Goal: Task Accomplishment & Management: Use online tool/utility

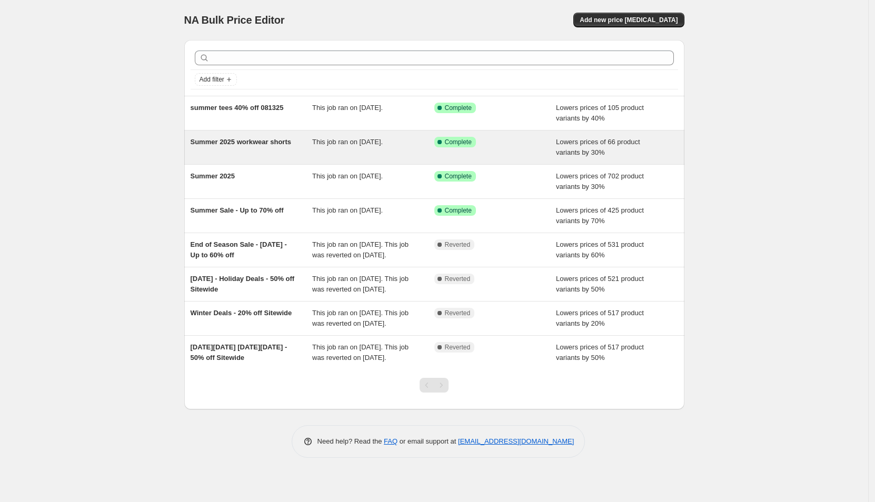
click at [274, 150] on div "Summer 2025 workwear shorts" at bounding box center [252, 147] width 122 height 21
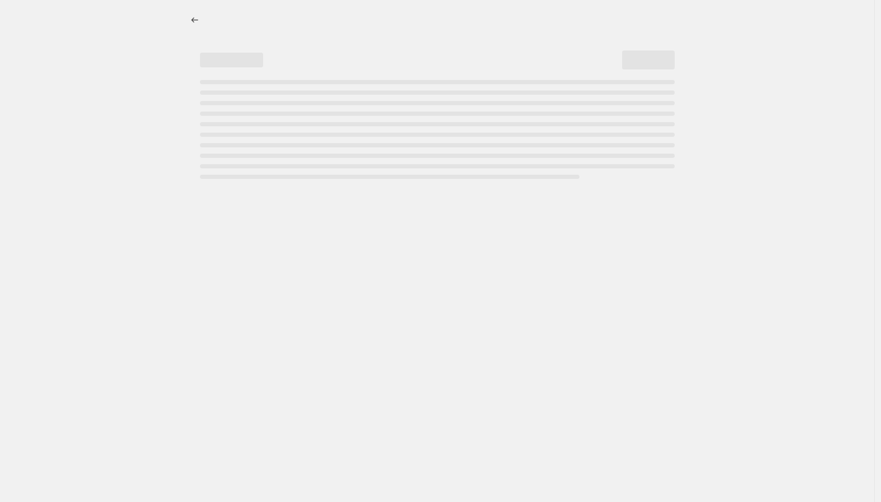
select select "percentage"
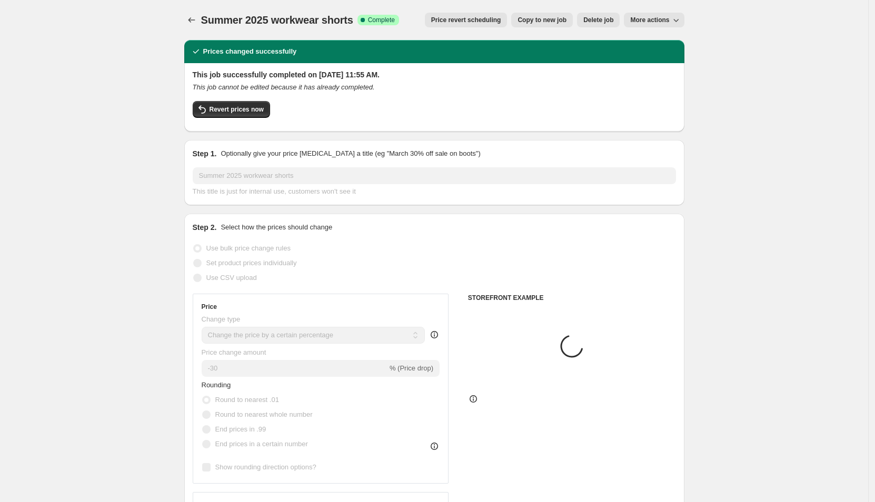
select select "collection"
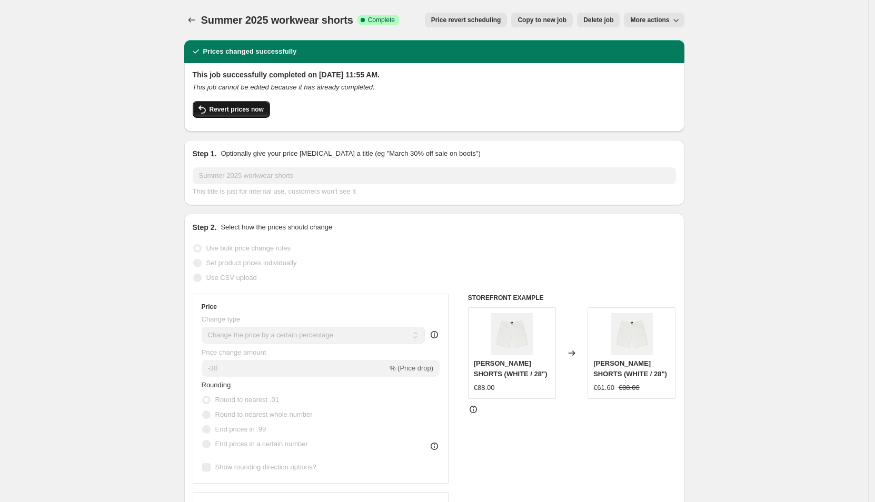
click at [243, 106] on span "Revert prices now" at bounding box center [237, 109] width 54 height 8
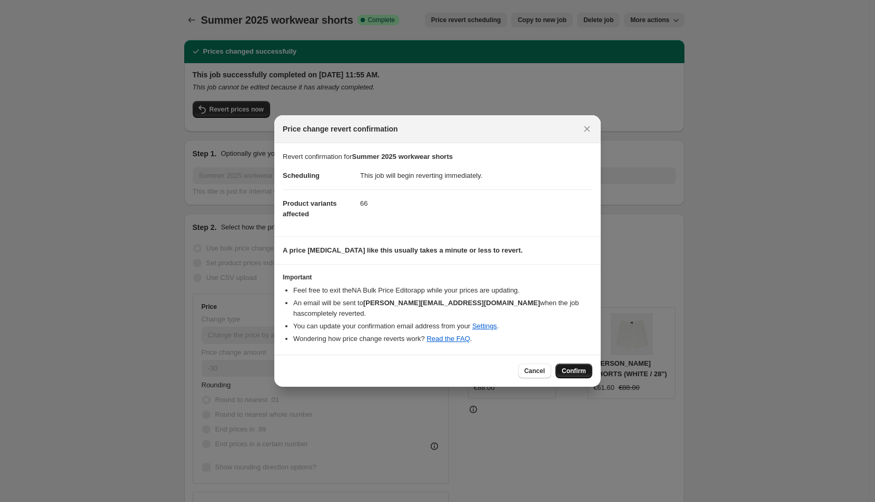
click at [581, 369] on span "Confirm" at bounding box center [574, 371] width 24 height 8
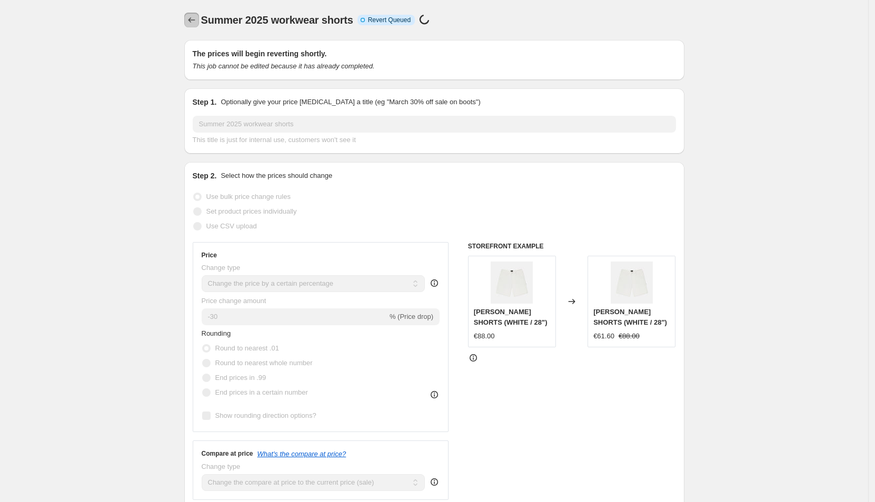
click at [192, 17] on icon "Price change jobs" at bounding box center [191, 20] width 11 height 11
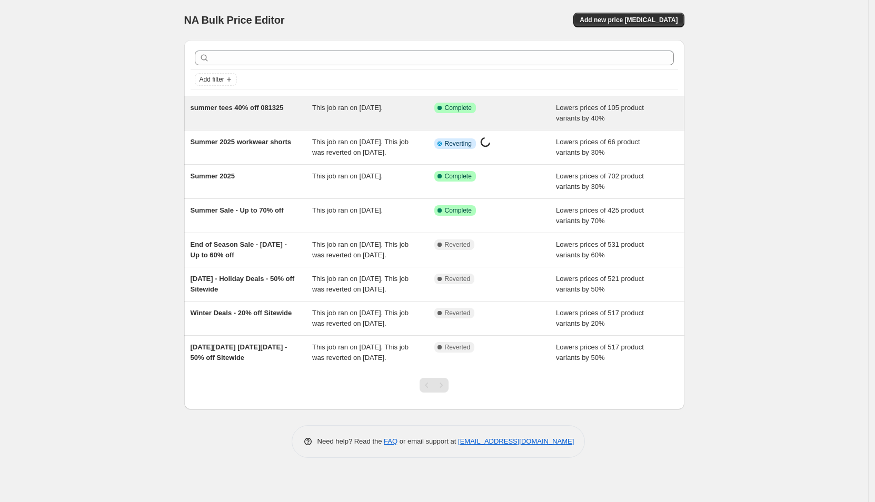
click at [273, 104] on span "summer tees 40% off 081325" at bounding box center [237, 108] width 93 height 8
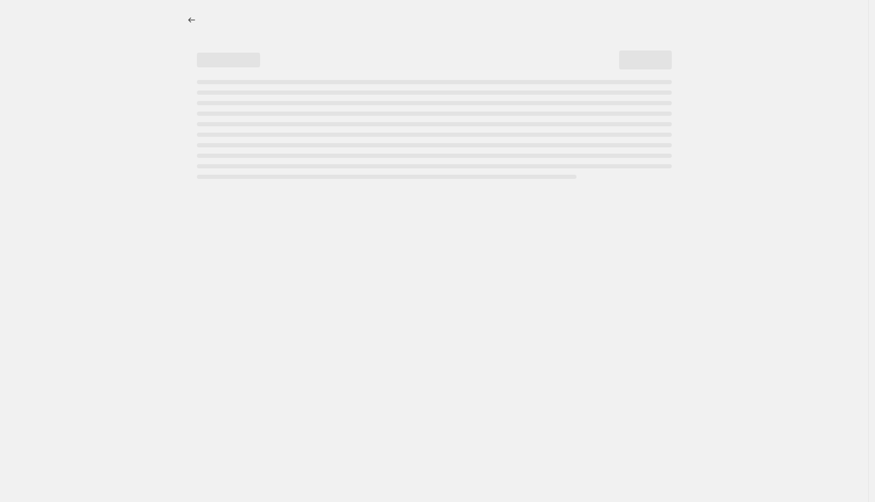
select select "percentage"
select select "collection"
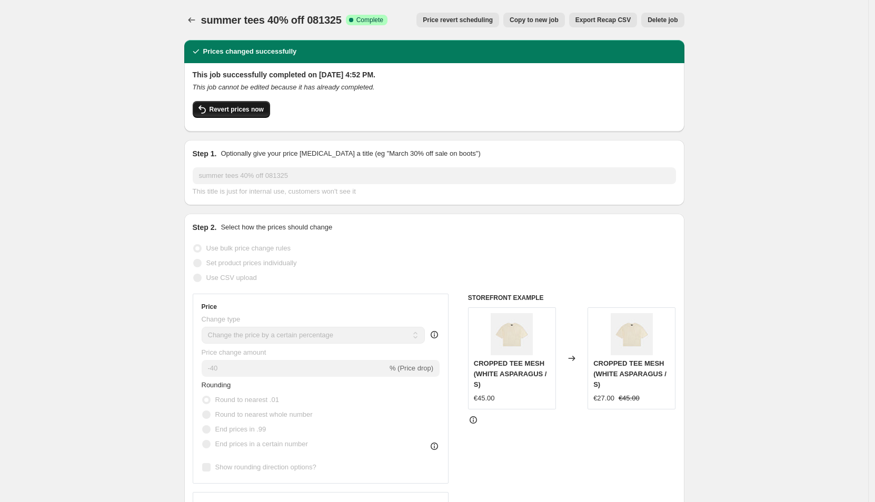
click at [250, 108] on span "Revert prices now" at bounding box center [237, 109] width 54 height 8
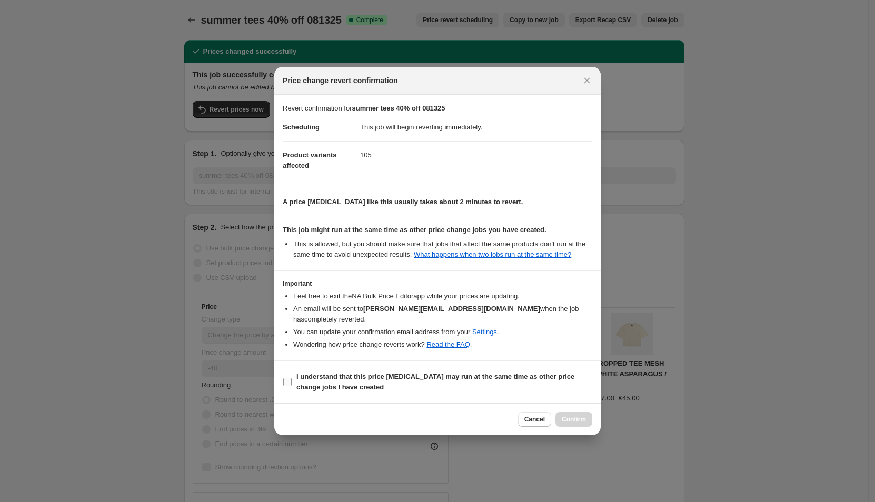
click at [367, 377] on b "I understand that this price change job may run at the same time as other price…" at bounding box center [435, 382] width 278 height 18
click at [292, 378] on input "I understand that this price change job may run at the same time as other price…" at bounding box center [287, 382] width 8 height 8
checkbox input "true"
select select "percentage"
select select "collection"
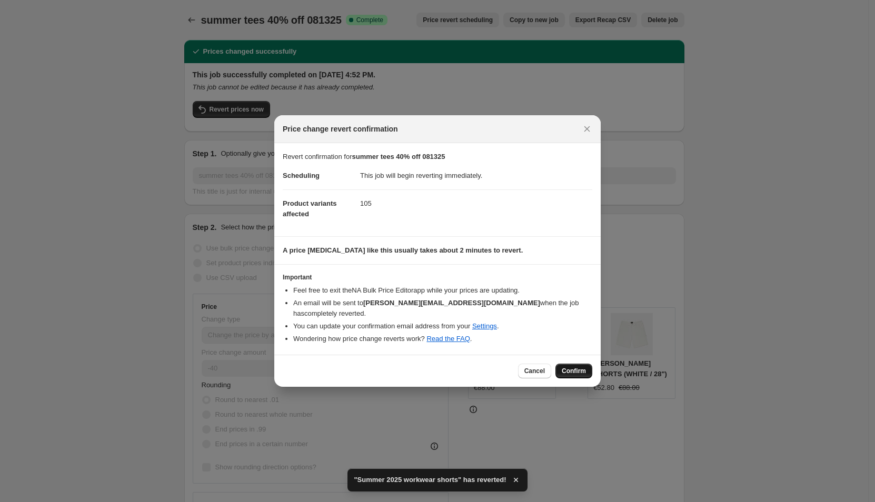
click at [574, 365] on button "Confirm" at bounding box center [573, 371] width 37 height 15
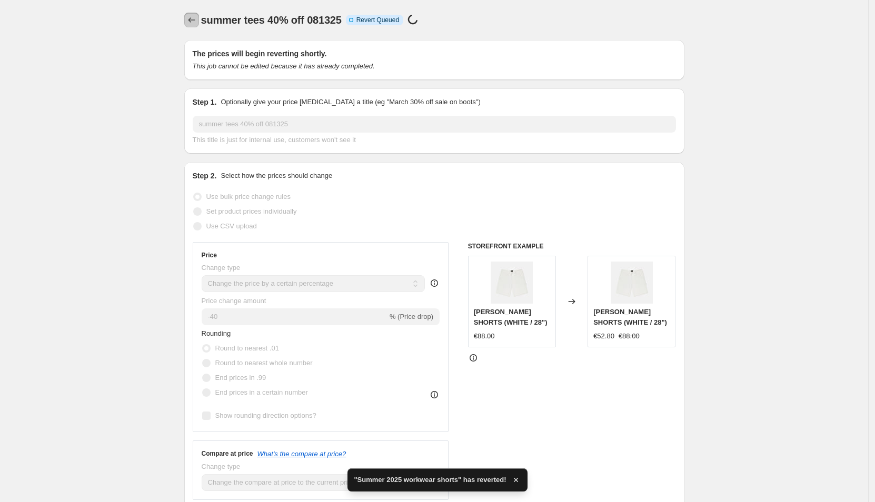
click at [193, 16] on icon "Price change jobs" at bounding box center [191, 20] width 11 height 11
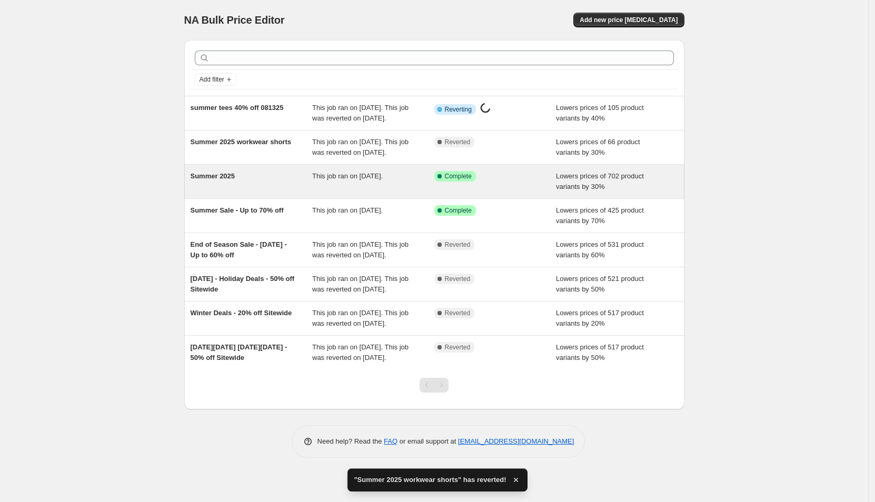
click at [272, 192] on div "Summer 2025" at bounding box center [252, 181] width 122 height 21
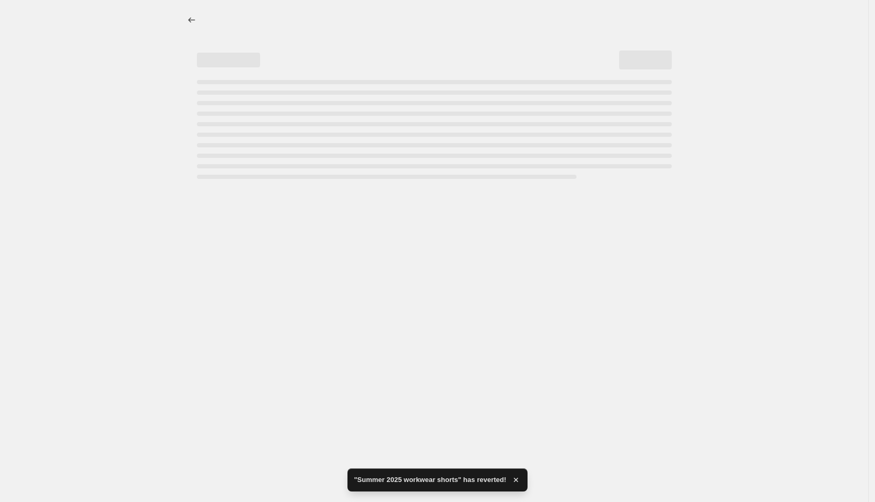
select select "percentage"
select select "collection"
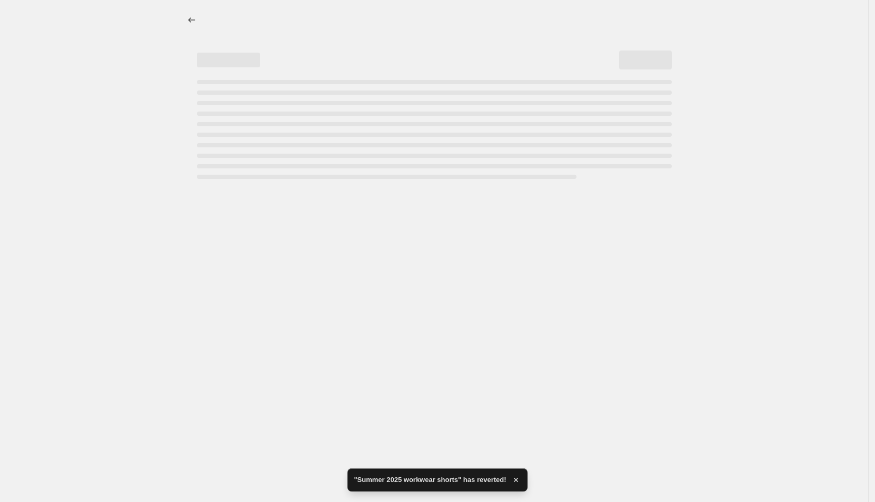
select select "collection"
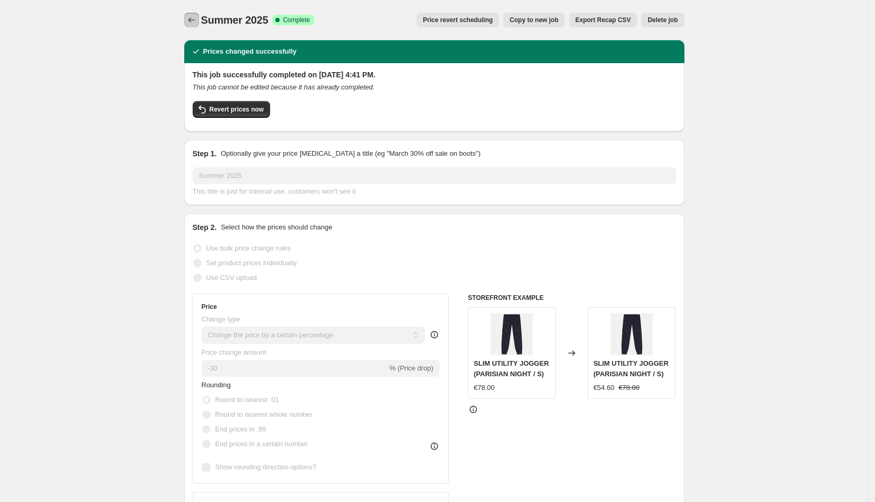
click at [194, 21] on icon "Price change jobs" at bounding box center [191, 20] width 11 height 11
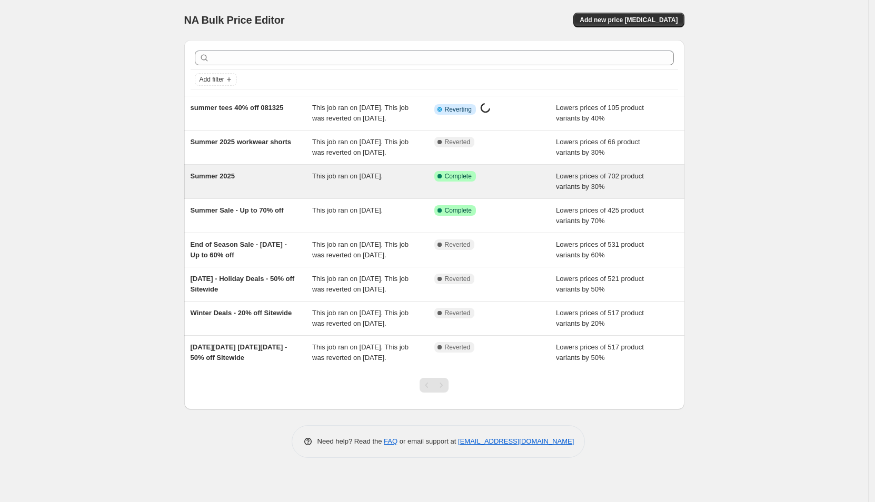
click at [260, 191] on div "Summer 2025" at bounding box center [252, 181] width 122 height 21
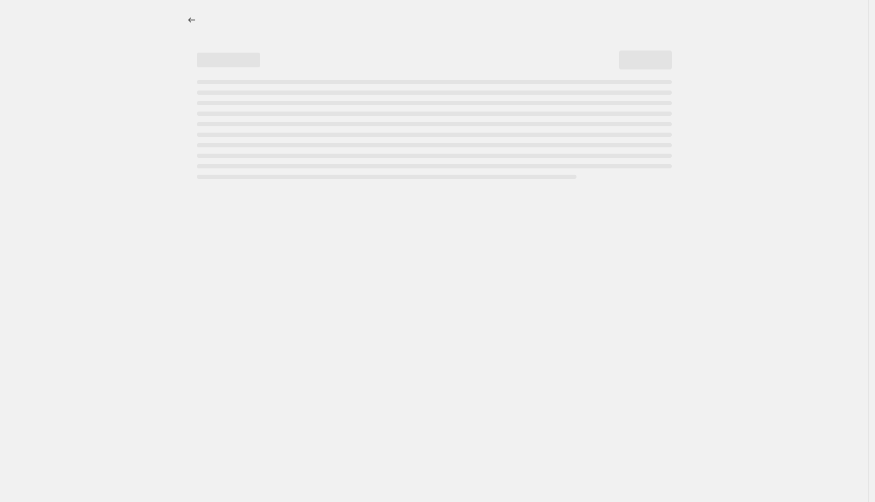
select select "percentage"
select select "collection"
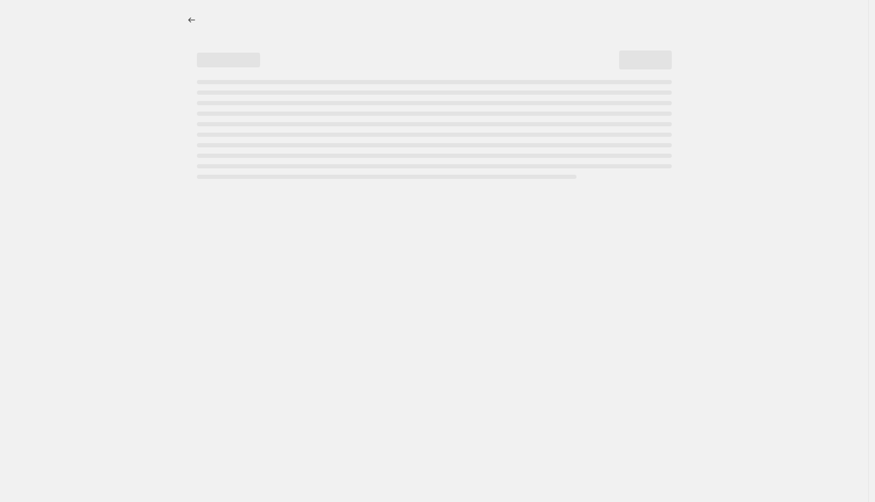
select select "collection"
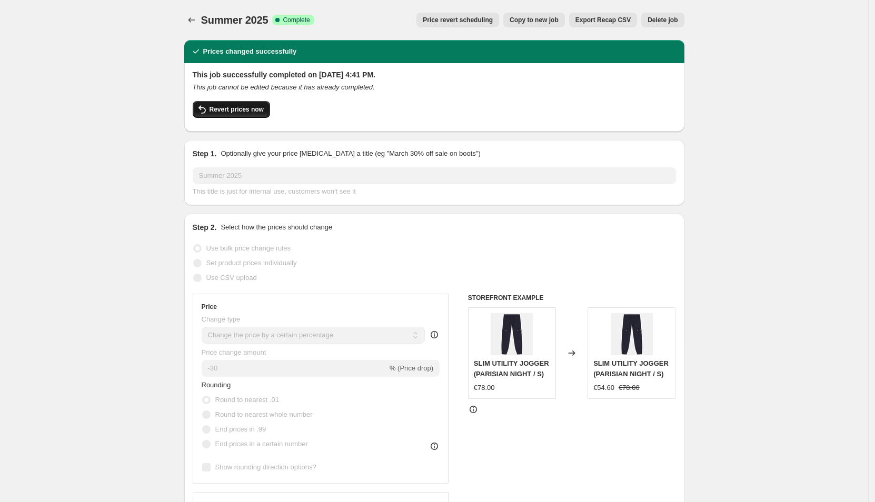
click at [244, 104] on button "Revert prices now" at bounding box center [231, 109] width 77 height 17
select select "percentage"
select select "collection"
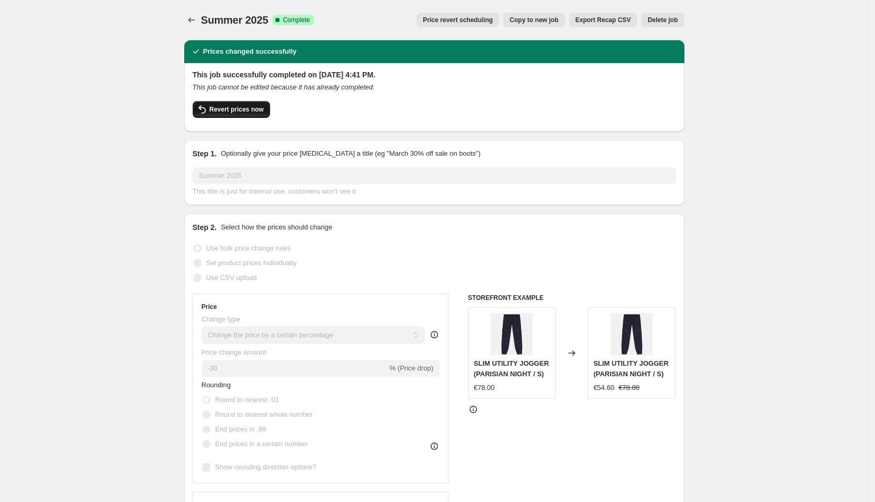
select select "collection"
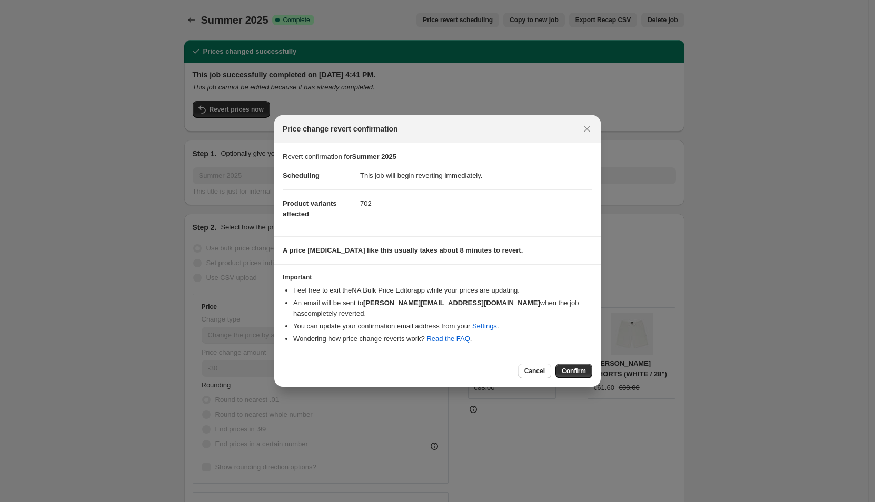
click at [571, 375] on button "Confirm" at bounding box center [573, 371] width 37 height 15
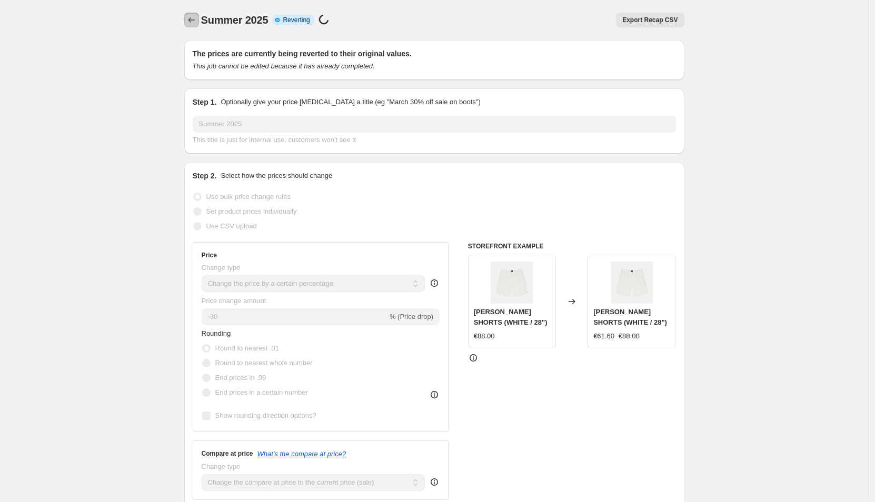
click at [196, 16] on icon "Price change jobs" at bounding box center [191, 20] width 11 height 11
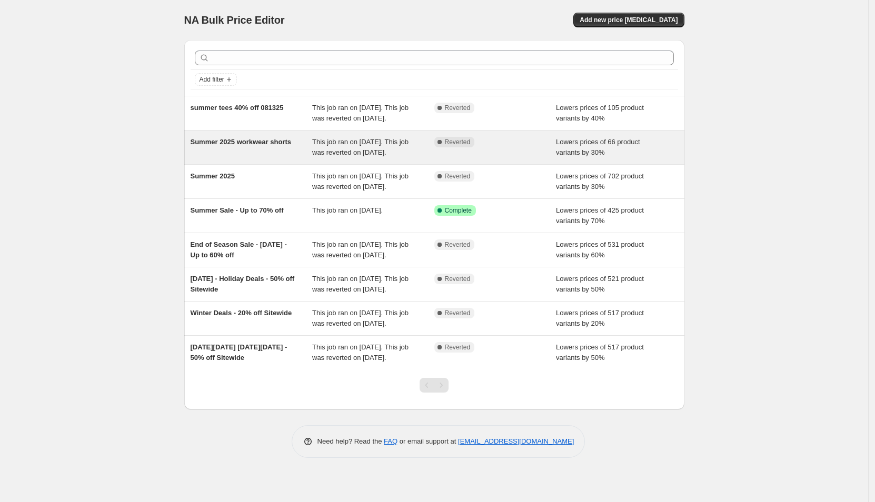
click at [253, 146] on div "Summer 2025 workwear shorts" at bounding box center [252, 147] width 122 height 21
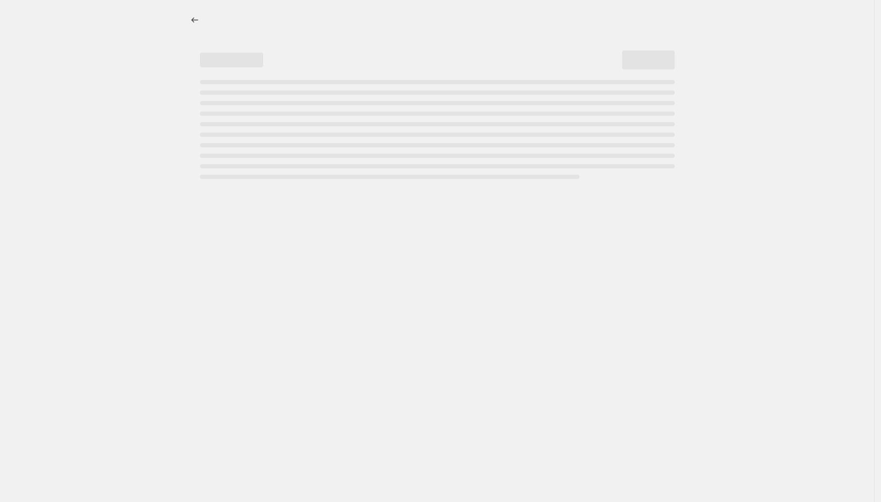
select select "percentage"
select select "collection"
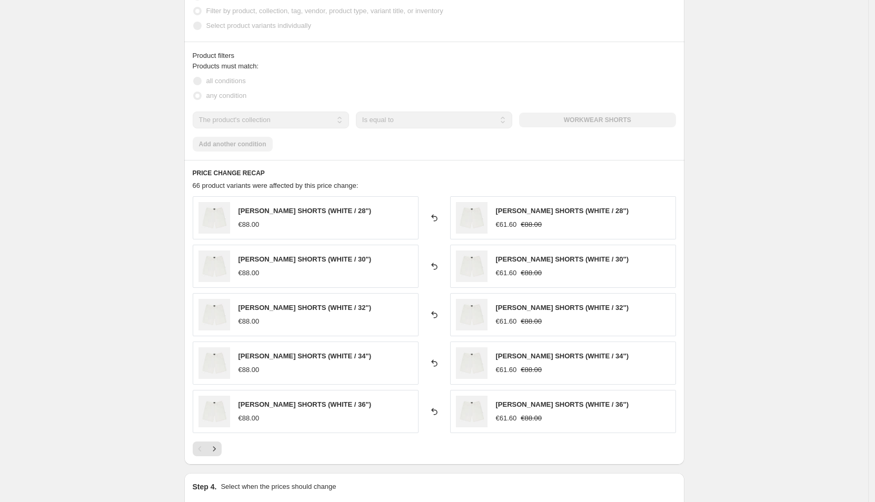
scroll to position [478, 0]
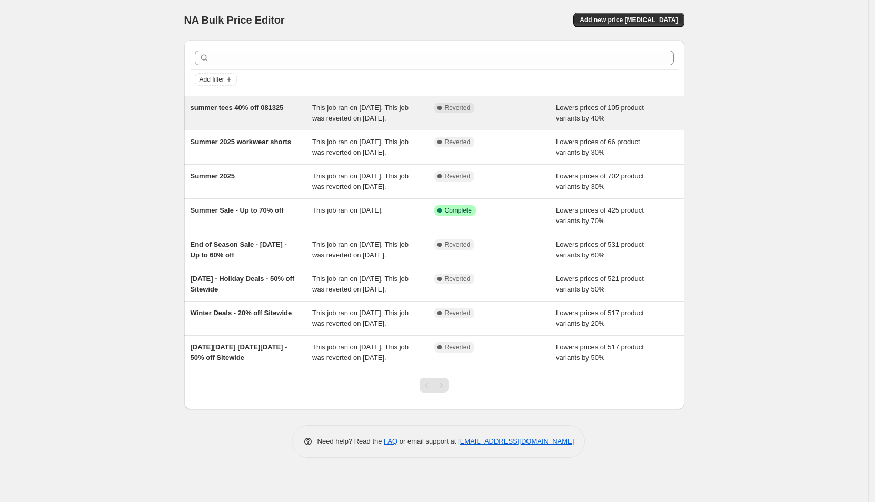
click at [238, 110] on span "summer tees 40% off 081325" at bounding box center [237, 108] width 93 height 8
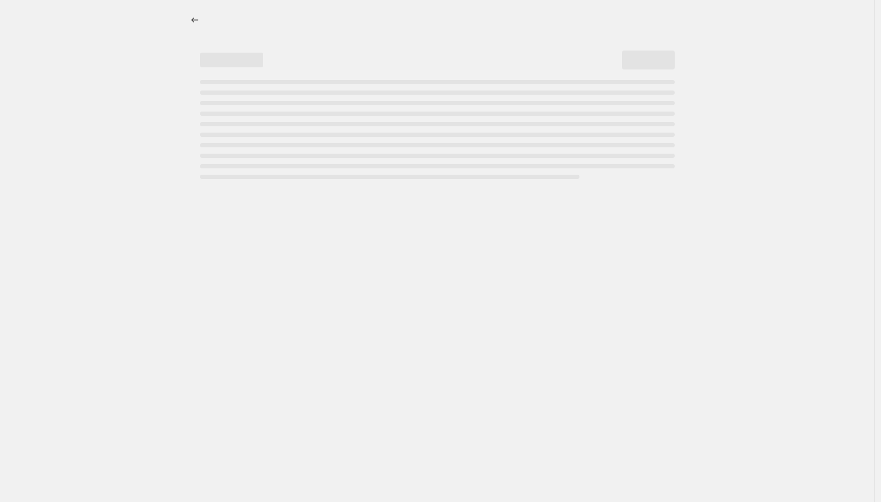
select select "percentage"
select select "collection"
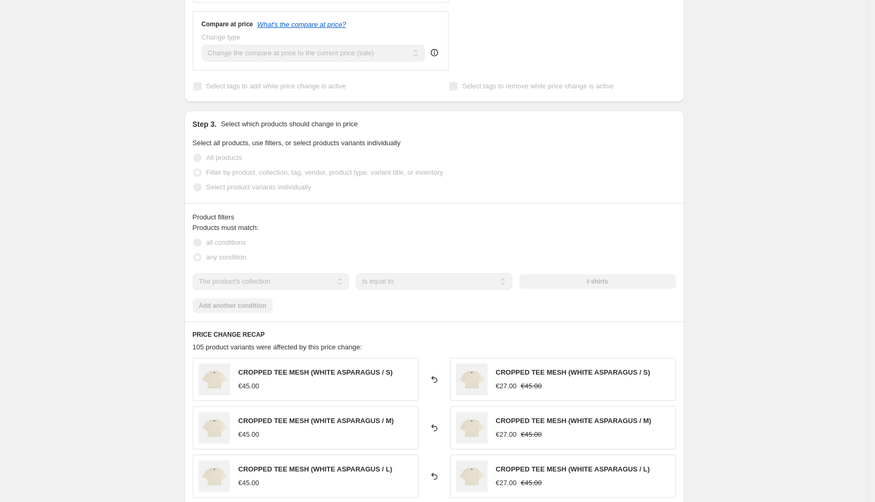
scroll to position [296, 0]
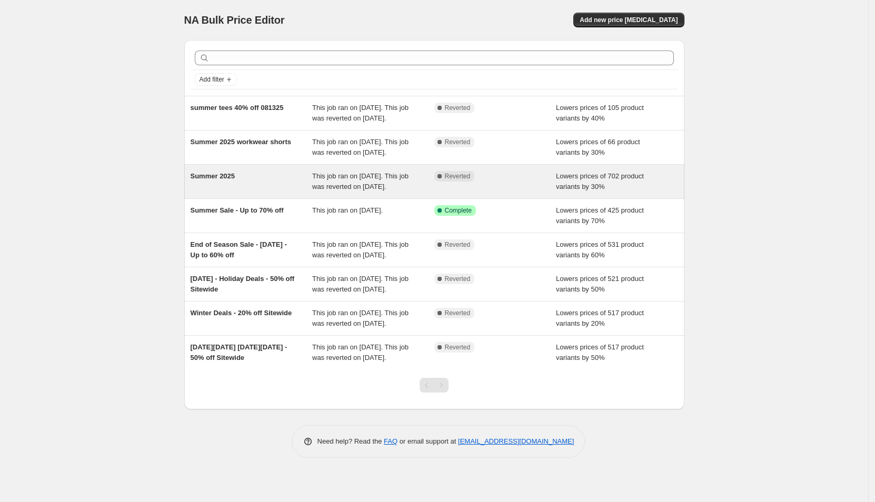
click at [273, 192] on div "Summer 2025" at bounding box center [252, 181] width 122 height 21
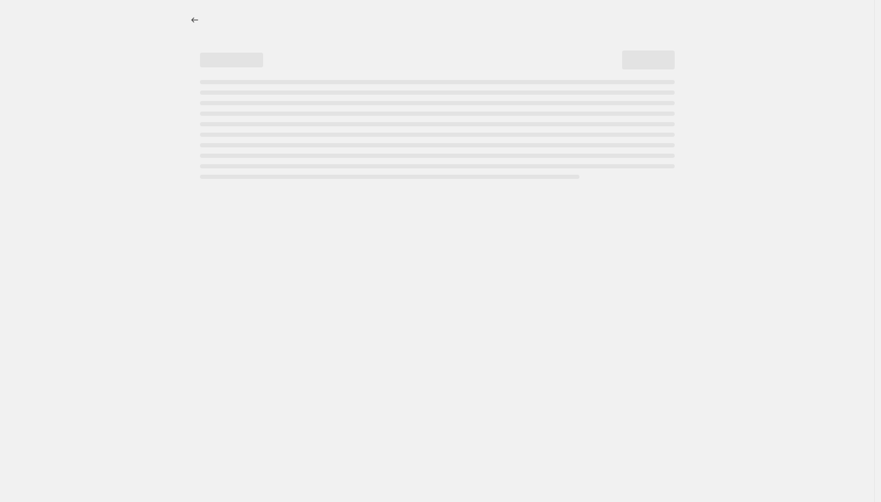
select select "percentage"
select select "collection"
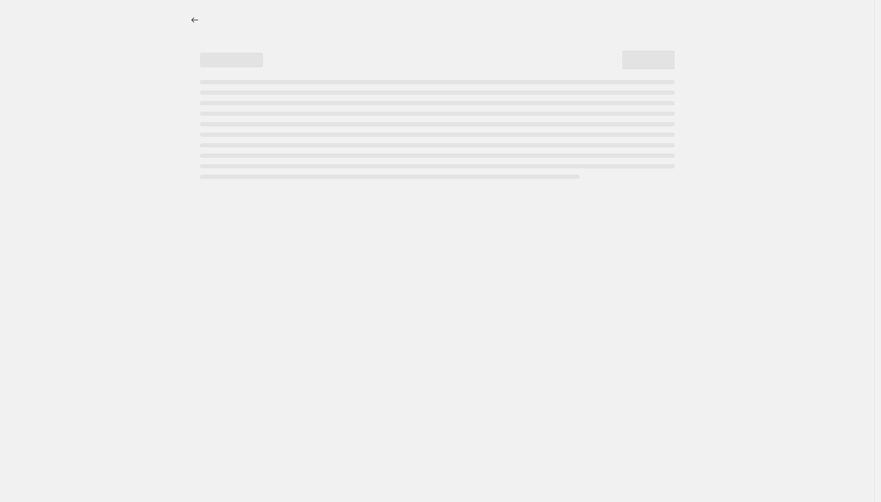
select select "collection"
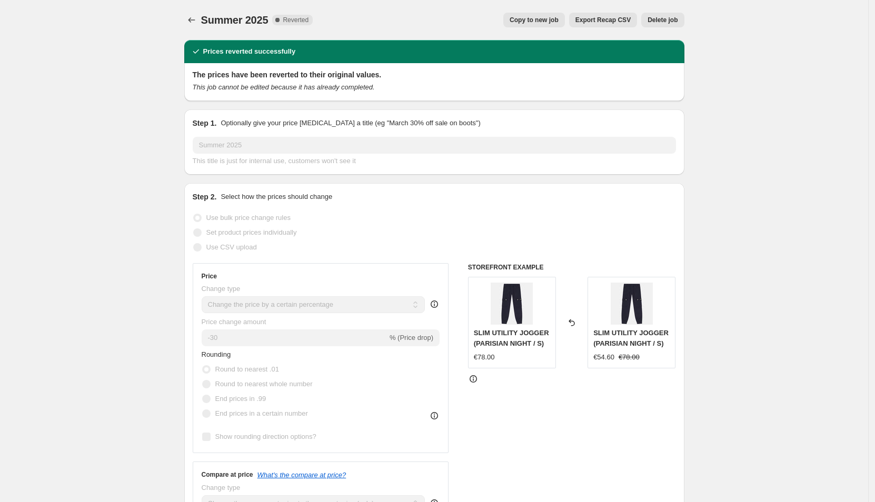
click at [554, 23] on span "Copy to new job" at bounding box center [534, 20] width 49 height 8
select select "percentage"
select select "collection"
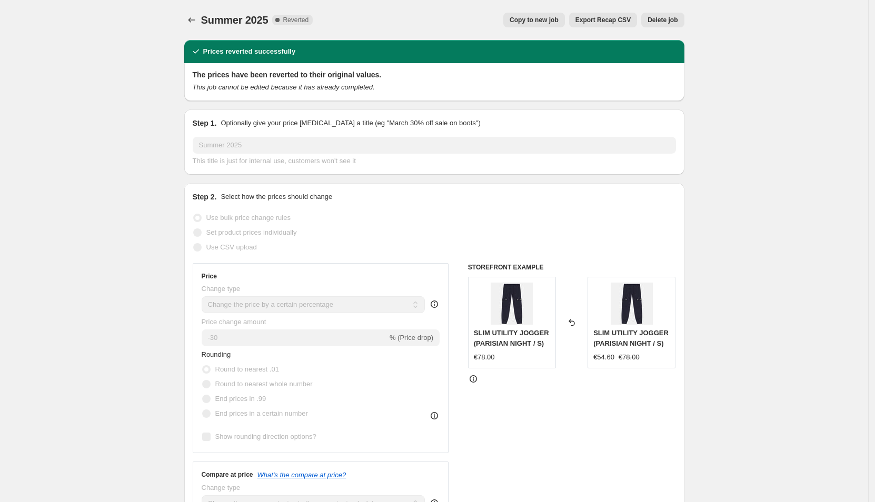
select select "collection"
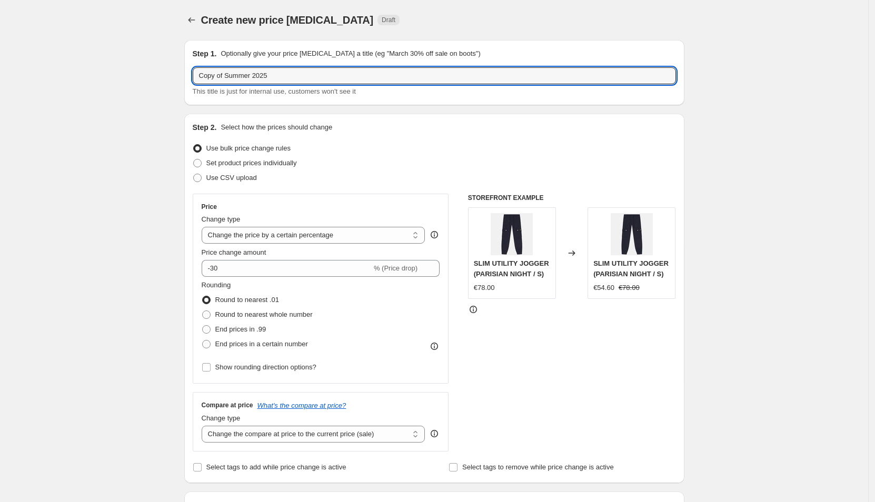
drag, startPoint x: 230, startPoint y: 75, endPoint x: 161, endPoint y: 69, distance: 69.3
type input "50% off - Summer Sale 2025"
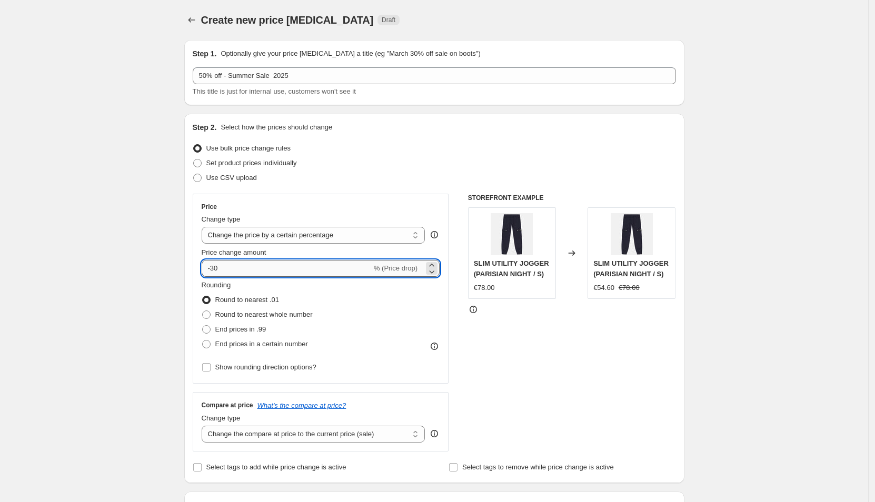
click at [217, 265] on input "-30" at bounding box center [287, 268] width 170 height 17
type input "-50"
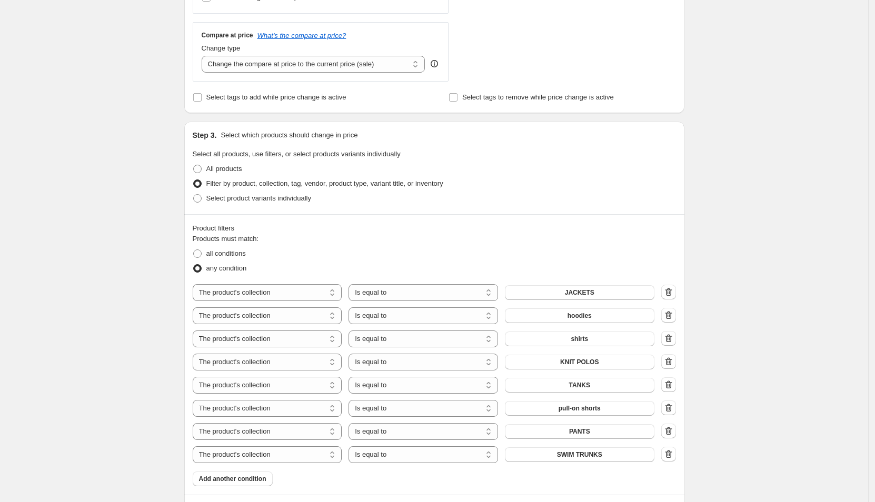
scroll to position [480, 0]
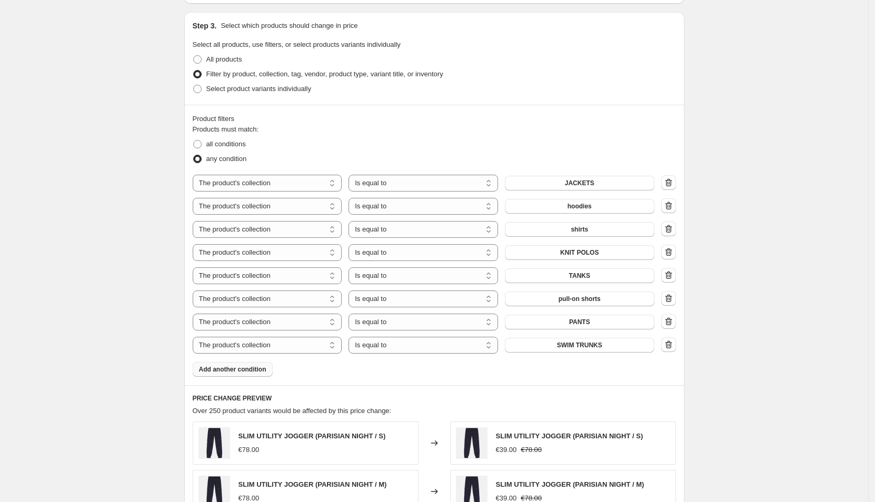
click at [256, 371] on span "Add another condition" at bounding box center [232, 369] width 67 height 8
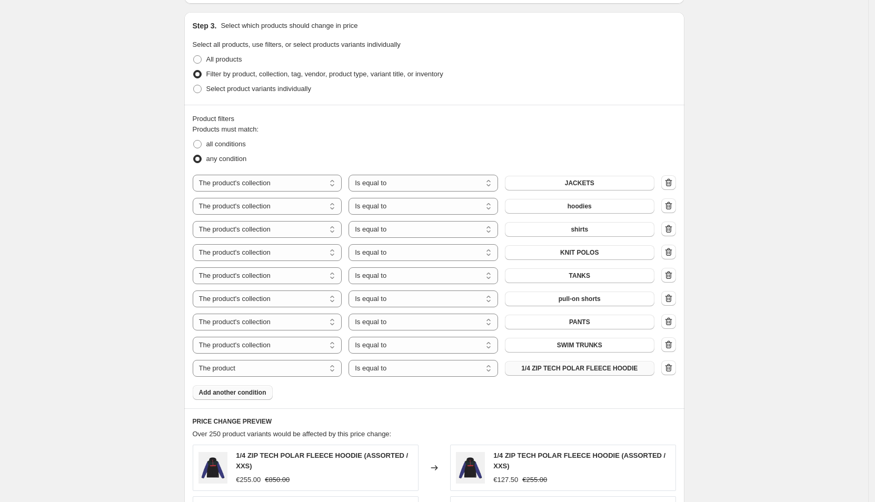
click at [544, 364] on span "1/4 ZIP TECH POLAR FLEECE HOODIE" at bounding box center [579, 368] width 116 height 8
click at [248, 369] on select "The product The product's collection The product's tag The product's vendor The…" at bounding box center [268, 368] width 150 height 17
select select "collection"
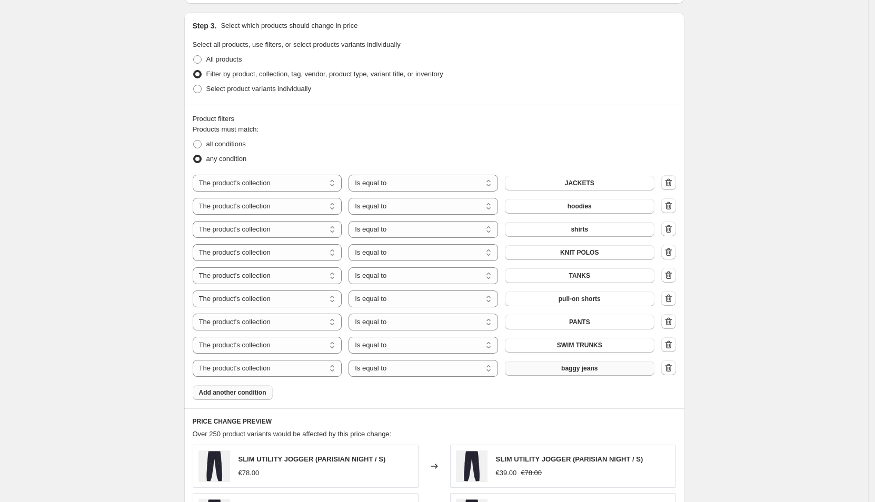
click at [549, 367] on button "baggy jeans" at bounding box center [580, 368] width 150 height 15
click at [255, 393] on span "Add another condition" at bounding box center [232, 393] width 67 height 8
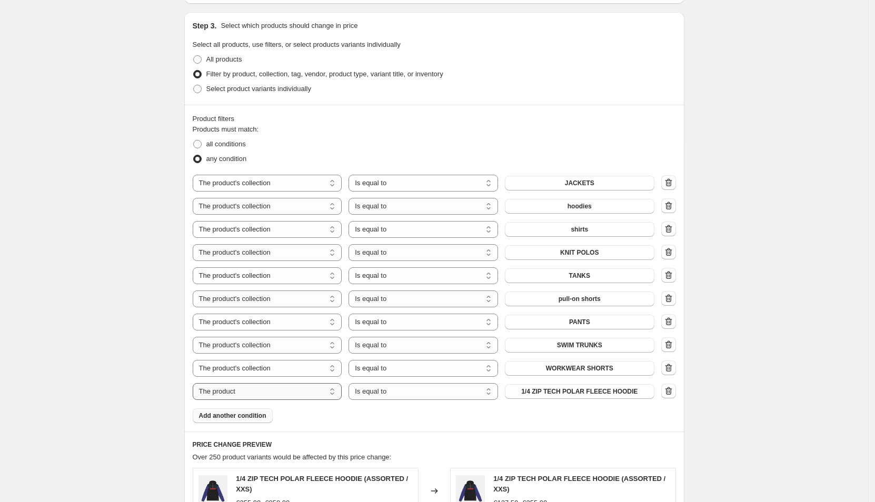
click at [267, 386] on select "The product The product's collection The product's tag The product's vendor The…" at bounding box center [268, 391] width 150 height 17
select select "collection"
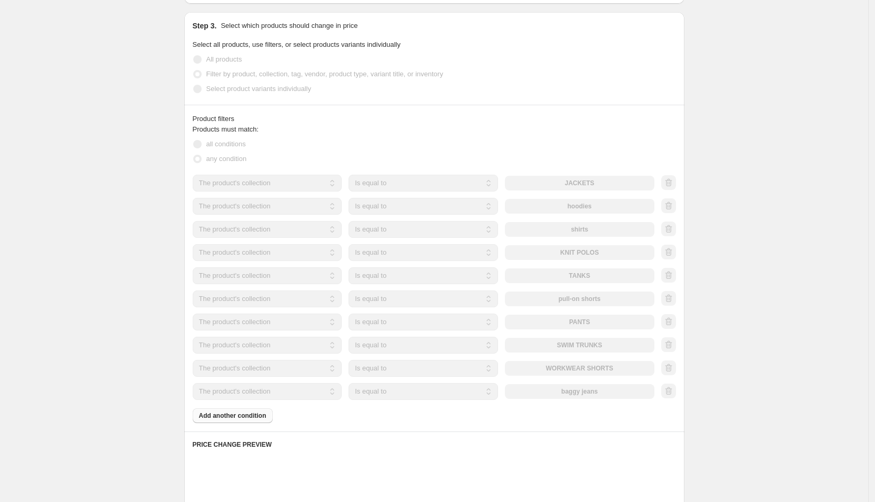
click at [550, 387] on div "The product The product's collection The product's tag The product's vendor The…" at bounding box center [424, 391] width 462 height 17
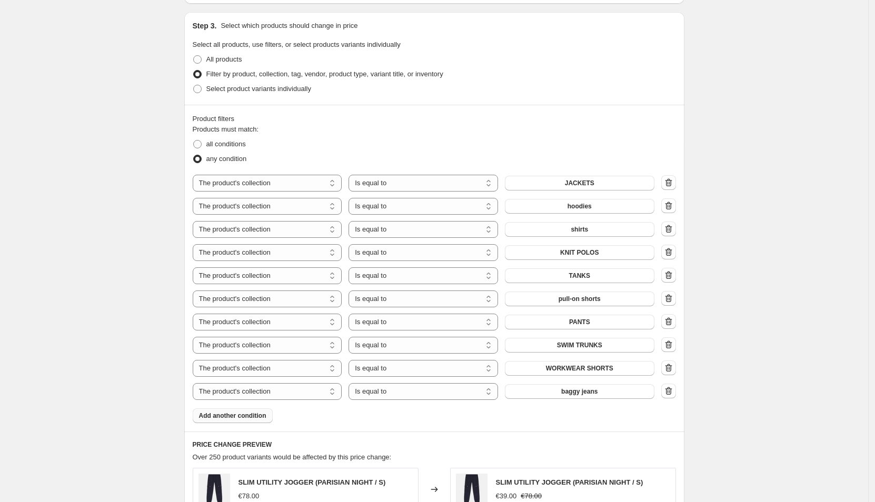
click at [550, 387] on button "baggy jeans" at bounding box center [580, 391] width 150 height 15
click at [234, 416] on span "Add another condition" at bounding box center [232, 416] width 67 height 8
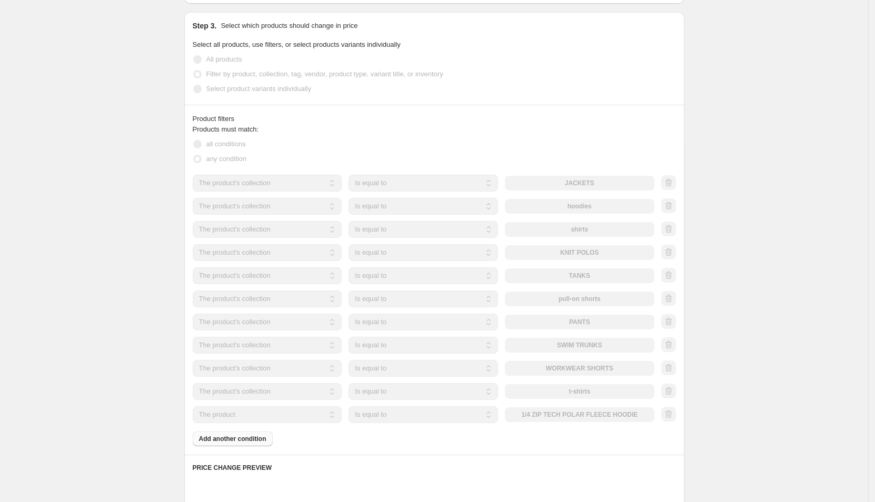
click at [264, 415] on select "The product The product's collection The product's tag The product's vendor The…" at bounding box center [268, 414] width 150 height 17
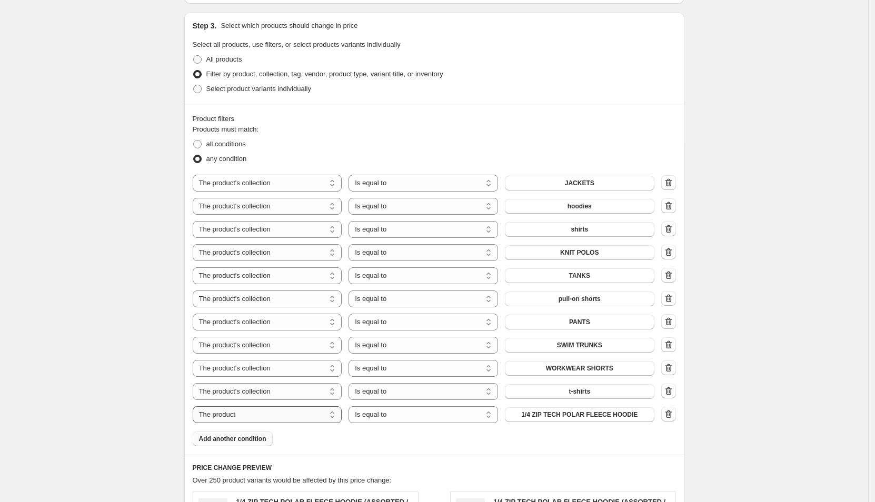
click at [264, 415] on select "The product The product's collection The product's tag The product's vendor The…" at bounding box center [268, 414] width 150 height 17
select select "collection"
click at [560, 413] on button "baggy jeans" at bounding box center [580, 414] width 150 height 15
click at [266, 436] on span "Add another condition" at bounding box center [232, 439] width 67 height 8
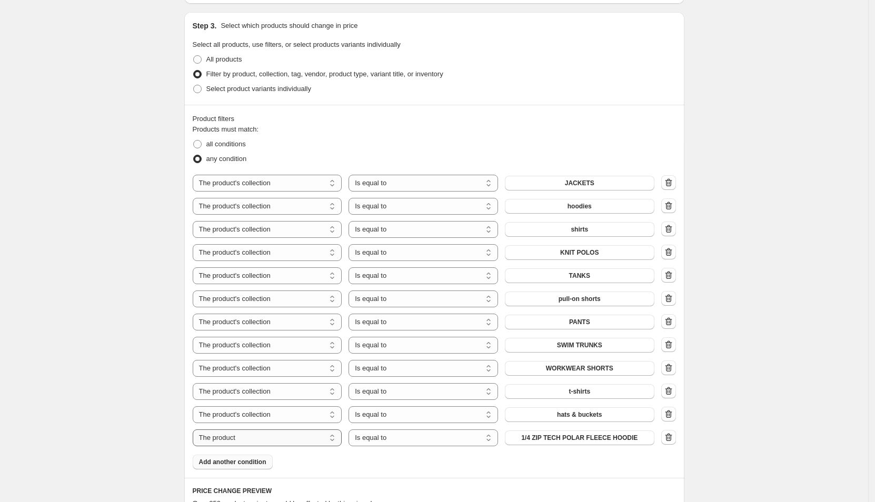
click at [319, 439] on select "The product The product's collection The product's tag The product's vendor The…" at bounding box center [268, 438] width 150 height 17
select select "collection"
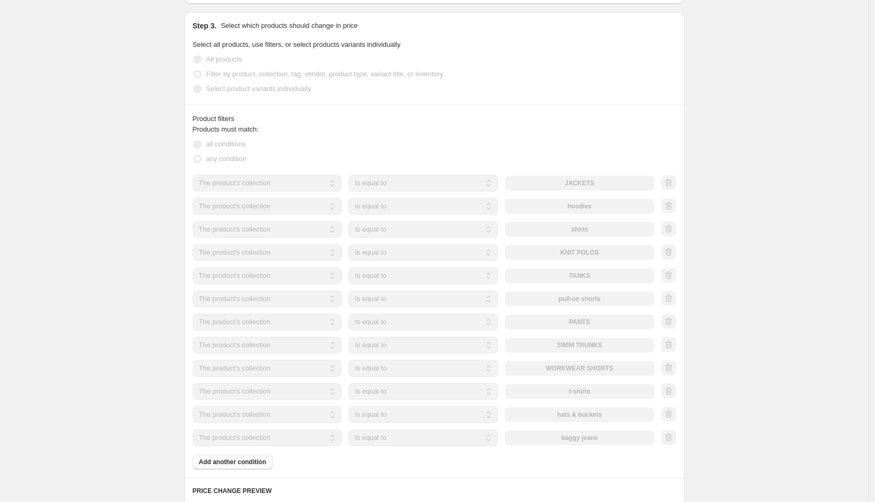
drag, startPoint x: 571, startPoint y: 441, endPoint x: 546, endPoint y: 441, distance: 24.7
click at [571, 441] on div "The product The product's collection The product's tag The product's vendor The…" at bounding box center [424, 438] width 462 height 17
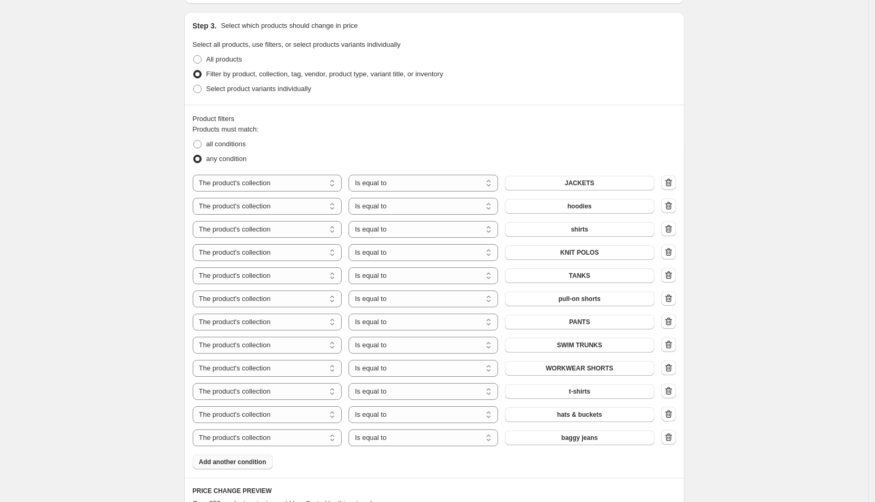
click at [245, 461] on span "Add another condition" at bounding box center [232, 462] width 67 height 8
click at [269, 457] on select "The product The product's collection The product's tag The product's vendor The…" at bounding box center [268, 461] width 150 height 17
select select "collection"
click at [576, 464] on button "baggy jeans" at bounding box center [580, 461] width 150 height 15
click at [674, 438] on icon "button" at bounding box center [668, 437] width 11 height 11
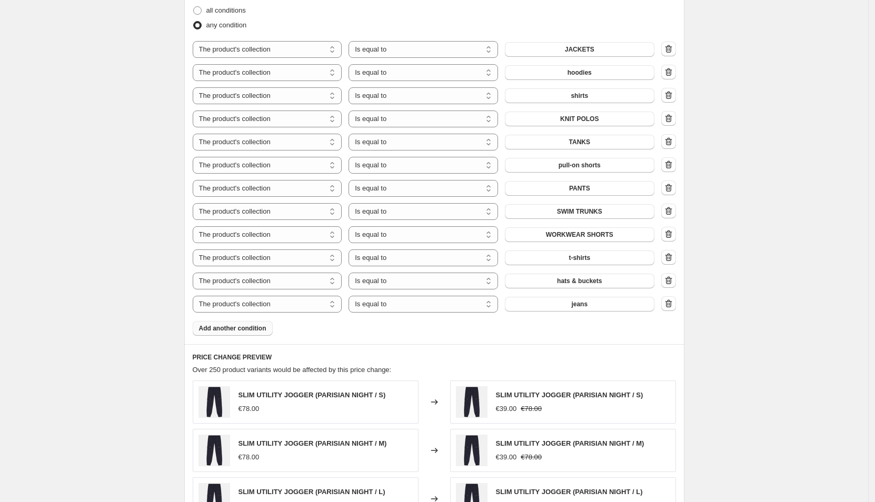
scroll to position [919, 0]
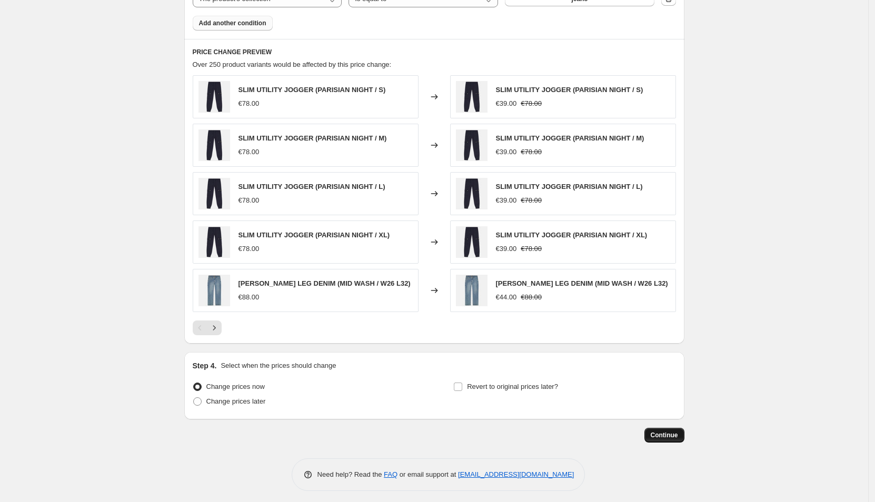
click at [668, 431] on span "Continue" at bounding box center [664, 435] width 27 height 8
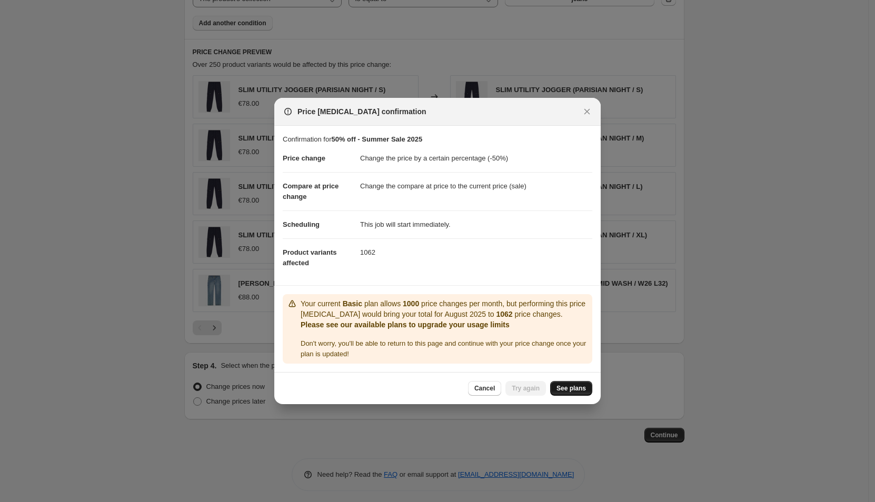
click at [561, 386] on span "See plans" at bounding box center [570, 388] width 29 height 8
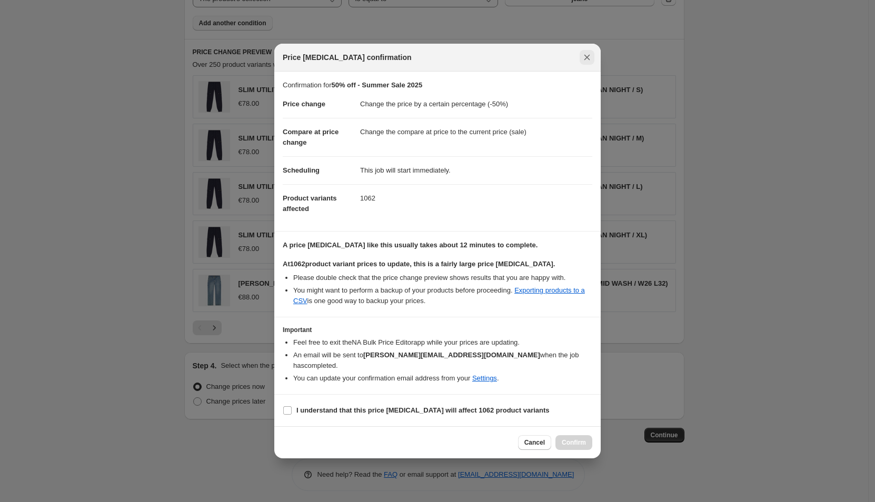
click at [589, 63] on icon "Close" at bounding box center [587, 57] width 11 height 11
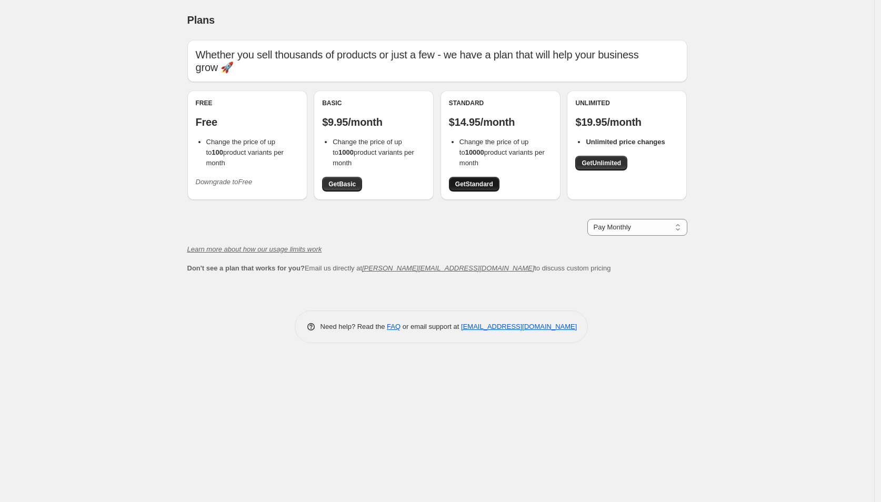
click at [477, 180] on span "Get Standard" at bounding box center [474, 184] width 38 height 8
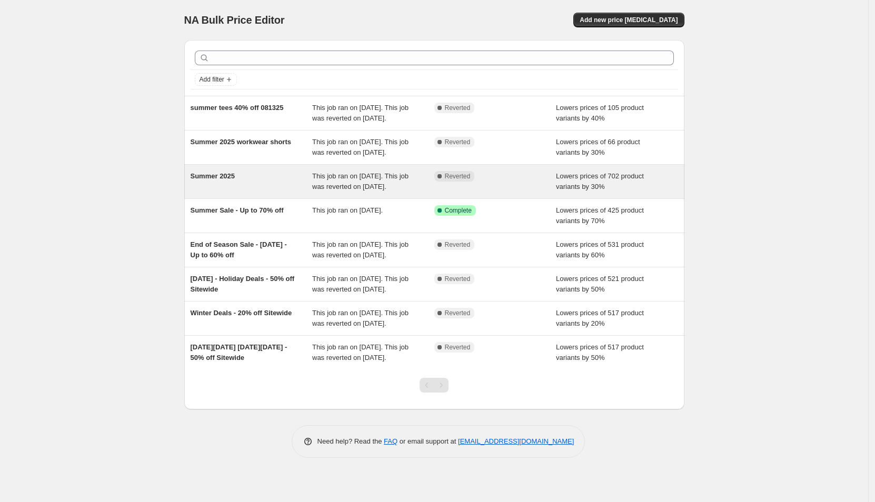
click at [283, 188] on div "Summer 2025 This job ran on [DATE]. This job was reverted on [DATE]. Complete R…" at bounding box center [434, 182] width 500 height 34
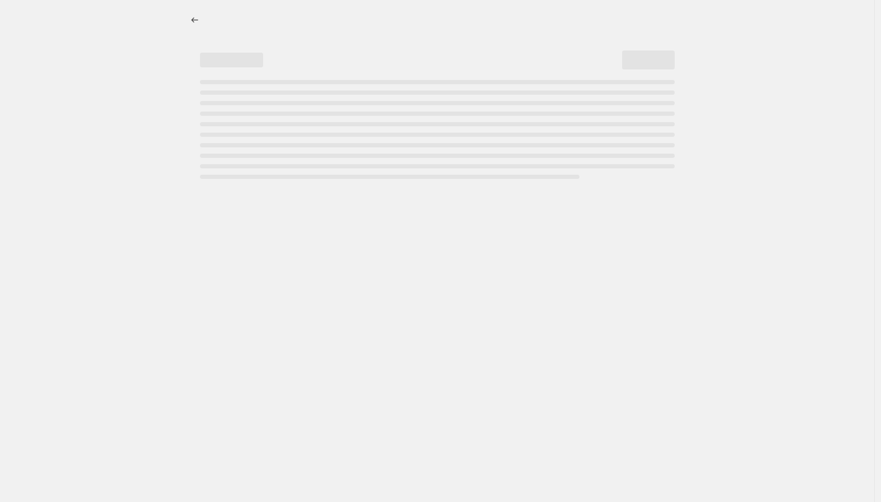
select select "percentage"
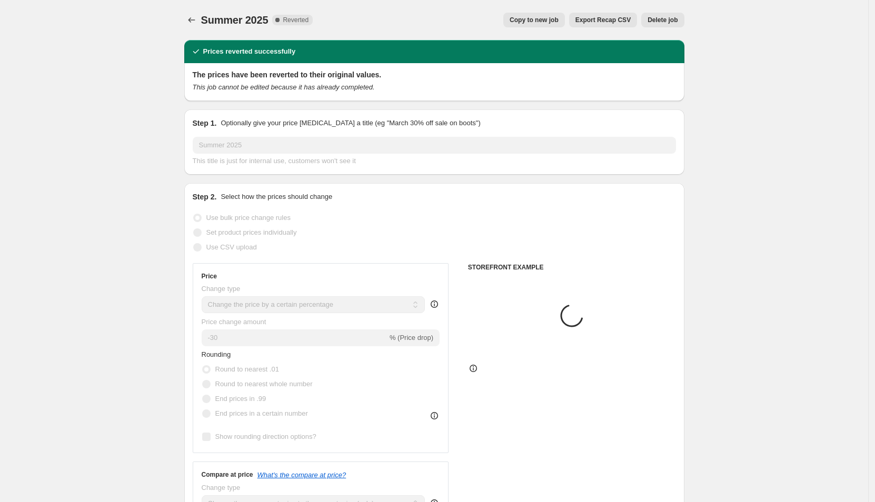
select select "collection"
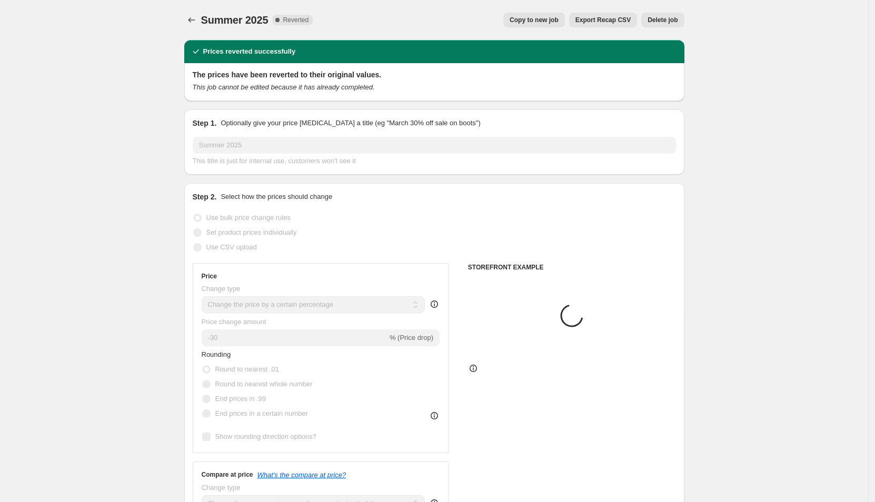
select select "collection"
click at [532, 24] on button "Copy to new job" at bounding box center [534, 20] width 62 height 15
select select "percentage"
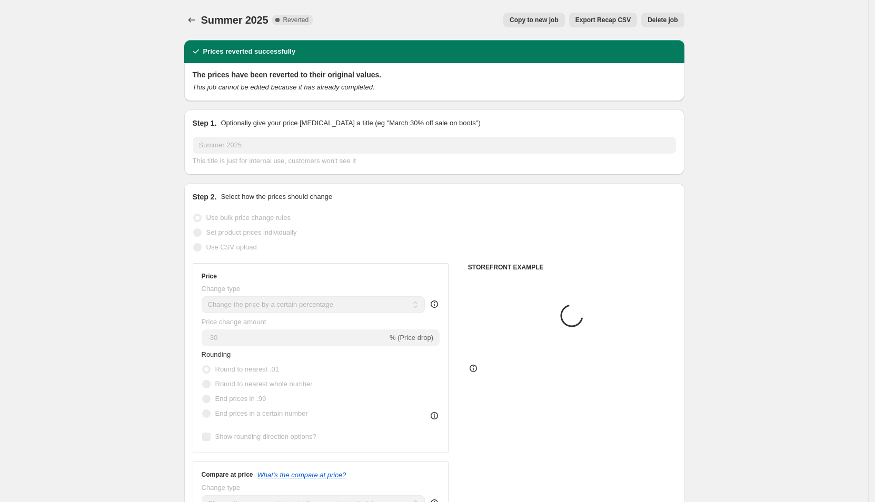
select select "collection"
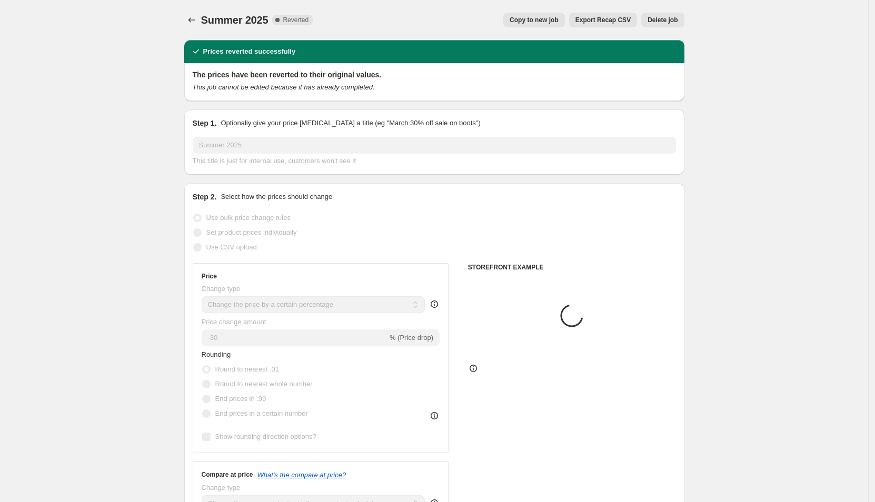
select select "collection"
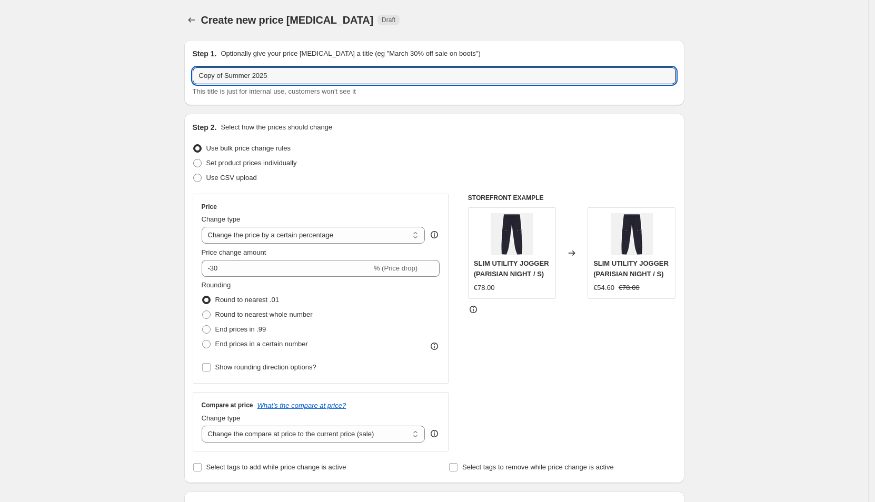
drag, startPoint x: 230, startPoint y: 77, endPoint x: 103, endPoint y: 68, distance: 127.7
click at [232, 73] on input "Summer 2025" at bounding box center [434, 75] width 483 height 17
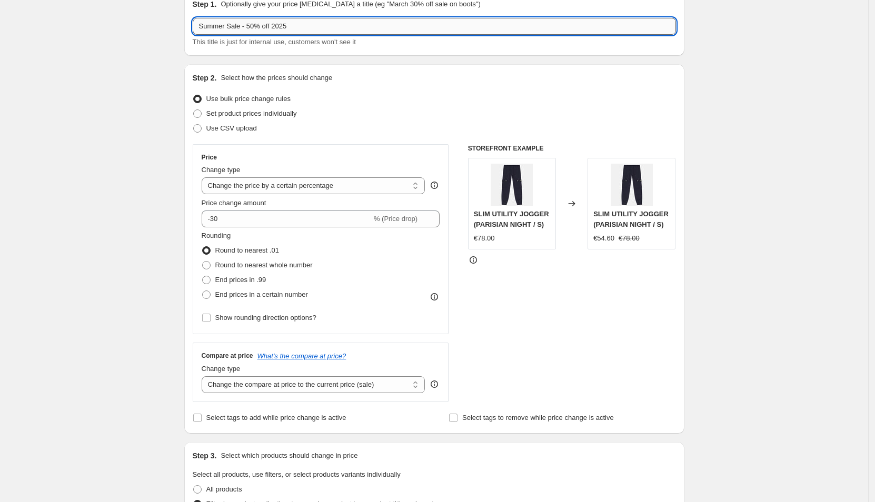
scroll to position [123, 0]
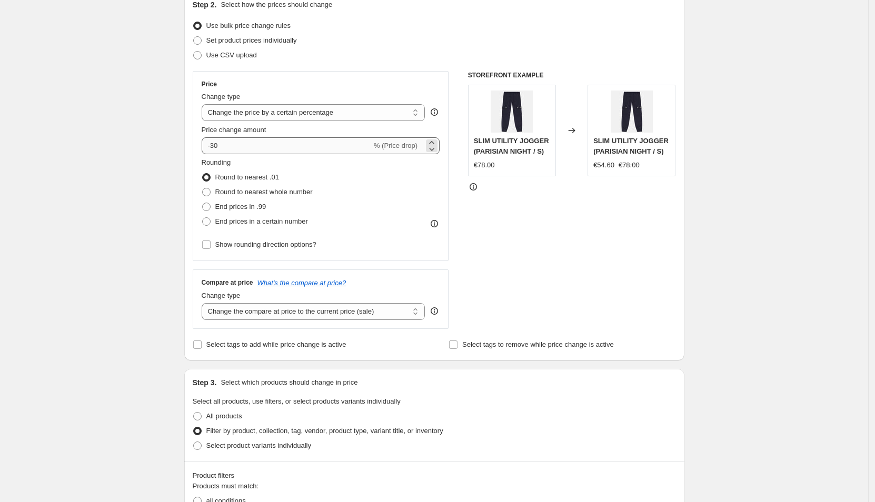
type input "Summer Sale - 50% off 2025"
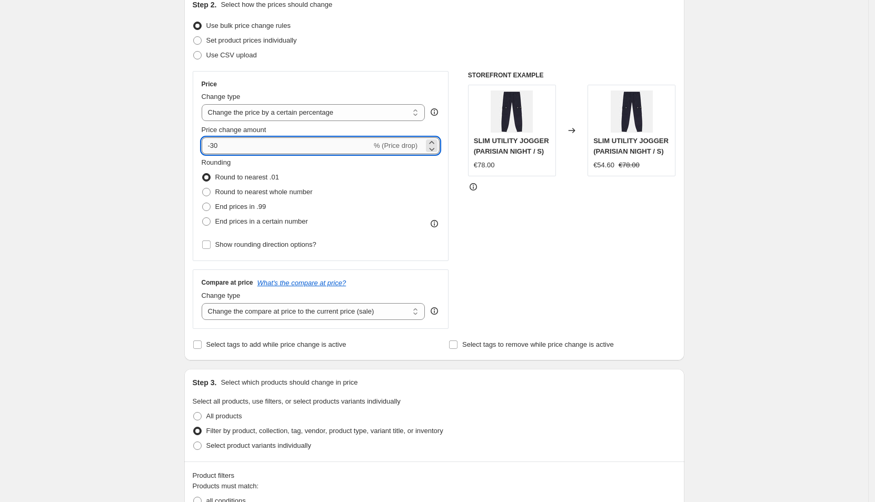
click at [220, 141] on input "-30" at bounding box center [287, 145] width 170 height 17
type input "-50"
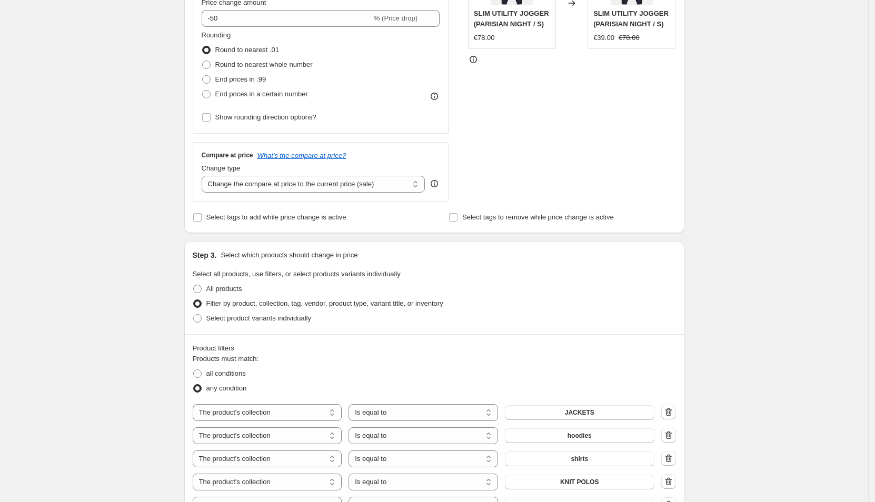
scroll to position [465, 0]
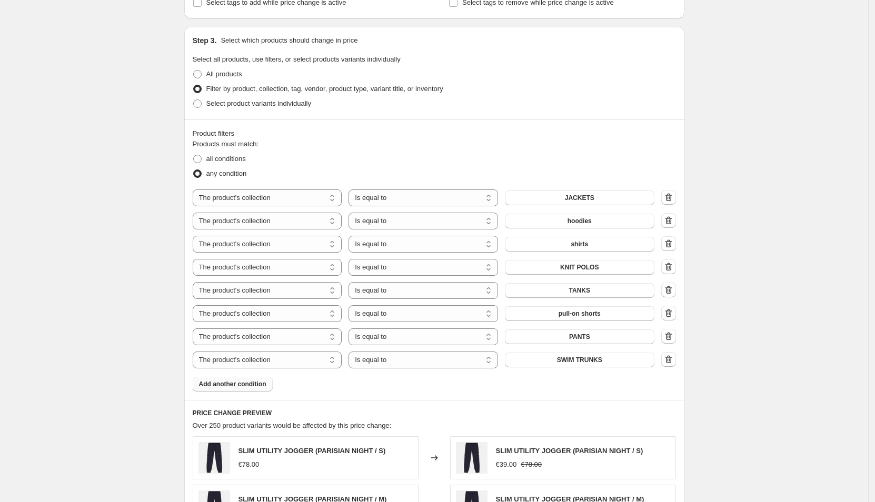
click at [239, 378] on button "Add another condition" at bounding box center [233, 384] width 80 height 15
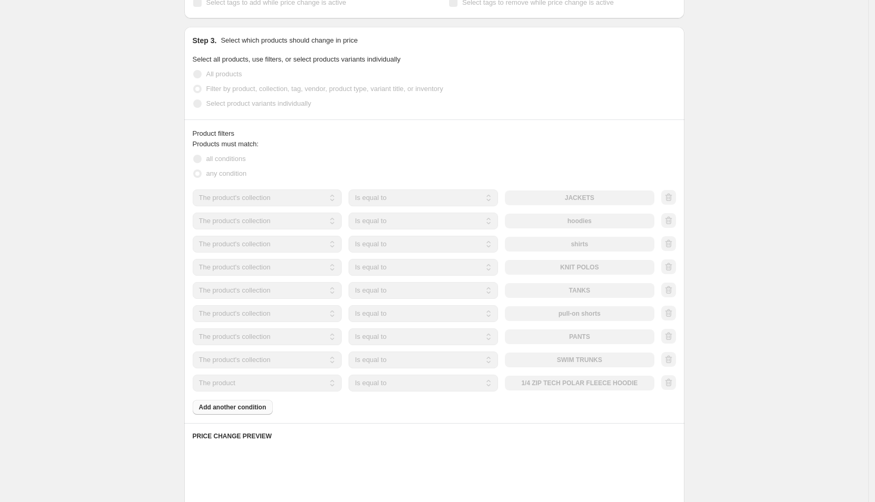
click at [250, 383] on select "The product The product's collection The product's tag The product's vendor The…" at bounding box center [268, 383] width 150 height 17
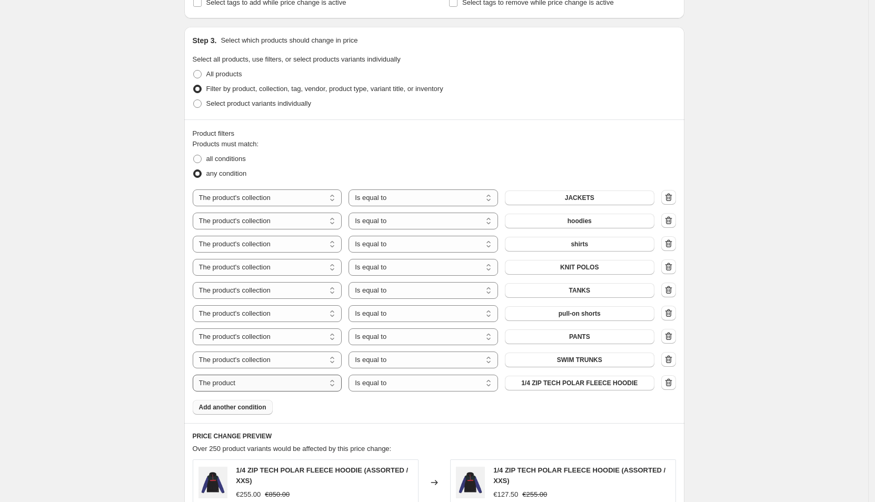
click at [250, 383] on select "The product The product's collection The product's tag The product's vendor The…" at bounding box center [268, 383] width 150 height 17
select select "collection"
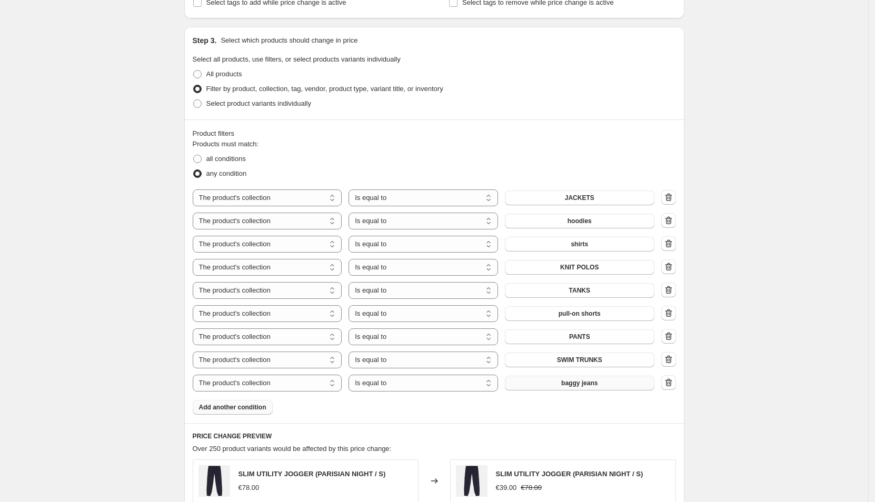
click at [560, 384] on button "baggy jeans" at bounding box center [580, 383] width 150 height 15
click at [260, 407] on span "Add another condition" at bounding box center [232, 407] width 67 height 8
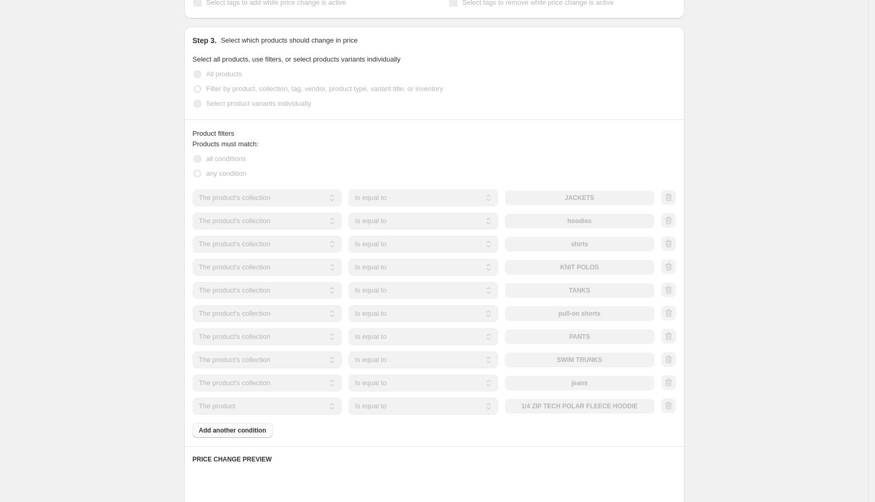
click at [277, 406] on select "The product The product's collection The product's tag The product's vendor The…" at bounding box center [268, 406] width 150 height 17
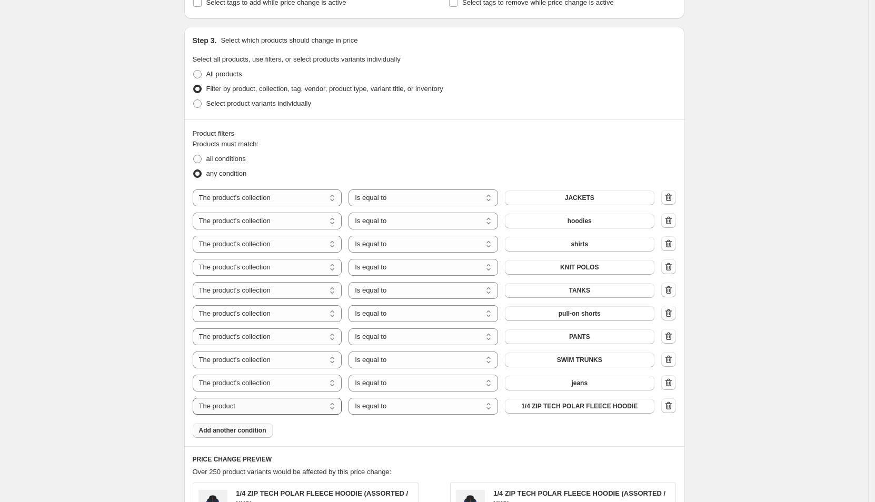
click at [277, 406] on select "The product The product's collection The product's tag The product's vendor The…" at bounding box center [268, 406] width 150 height 17
select select "collection"
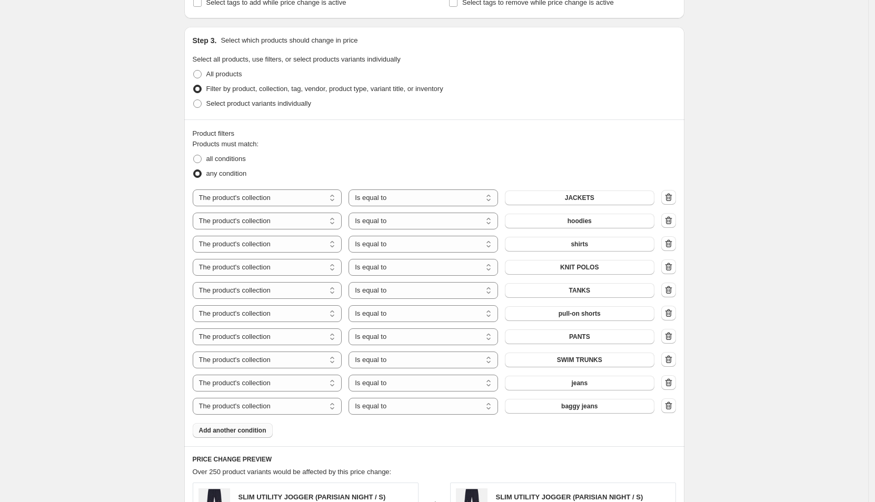
click at [602, 405] on div "The product The product's collection The product's tag The product's vendor The…" at bounding box center [424, 406] width 462 height 17
click at [602, 405] on button "baggy jeans" at bounding box center [580, 406] width 150 height 15
click at [255, 430] on span "Add another condition" at bounding box center [232, 430] width 67 height 8
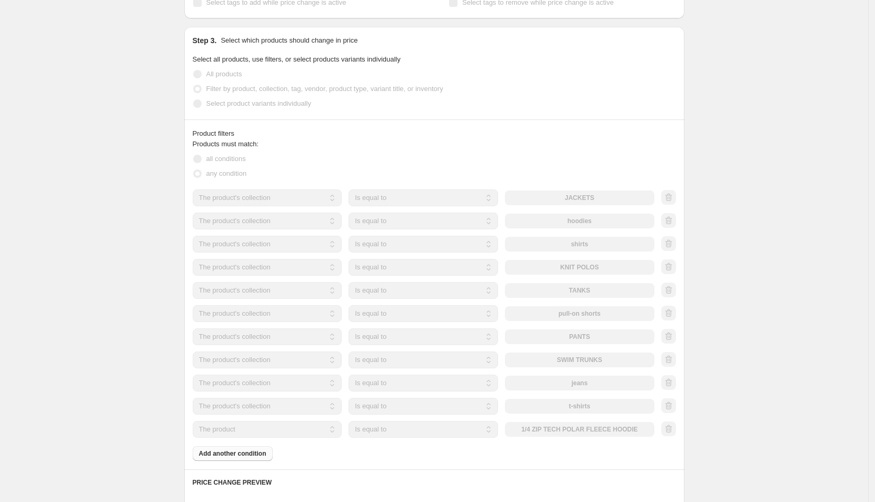
click at [289, 432] on select "The product The product's collection The product's tag The product's vendor The…" at bounding box center [268, 429] width 150 height 17
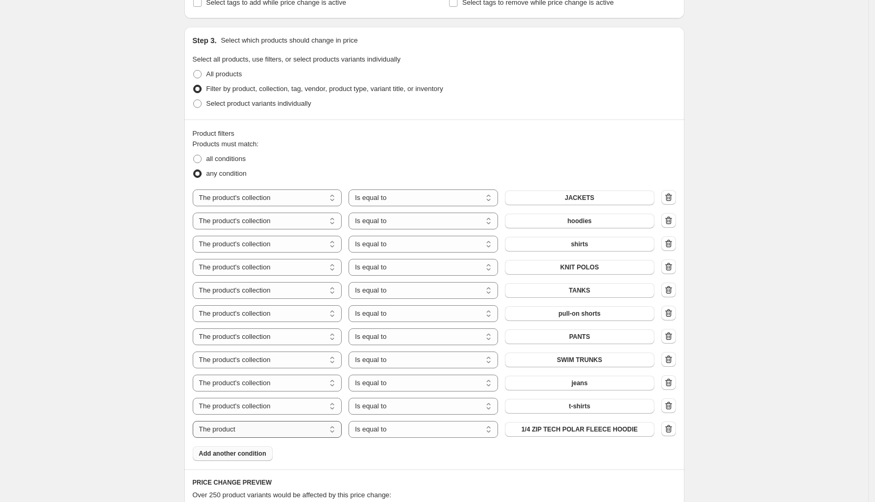
select select "collection"
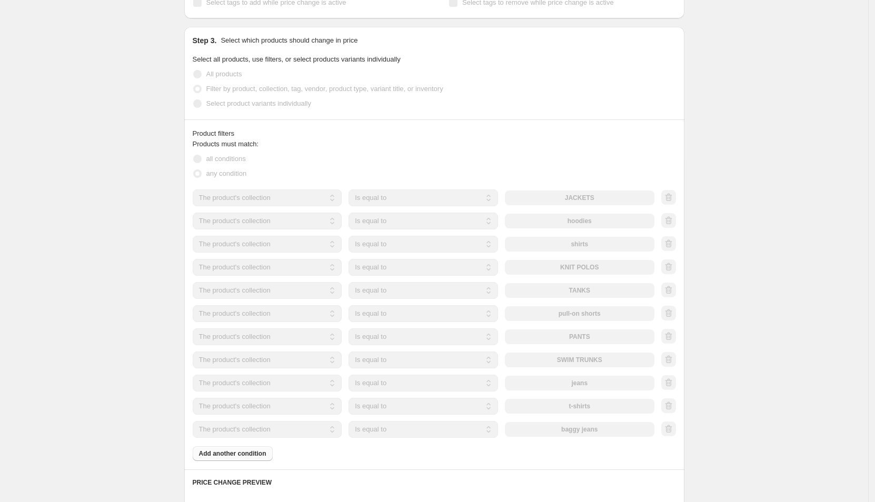
click at [610, 435] on div "The product The product's collection The product's tag The product's vendor The…" at bounding box center [424, 429] width 462 height 17
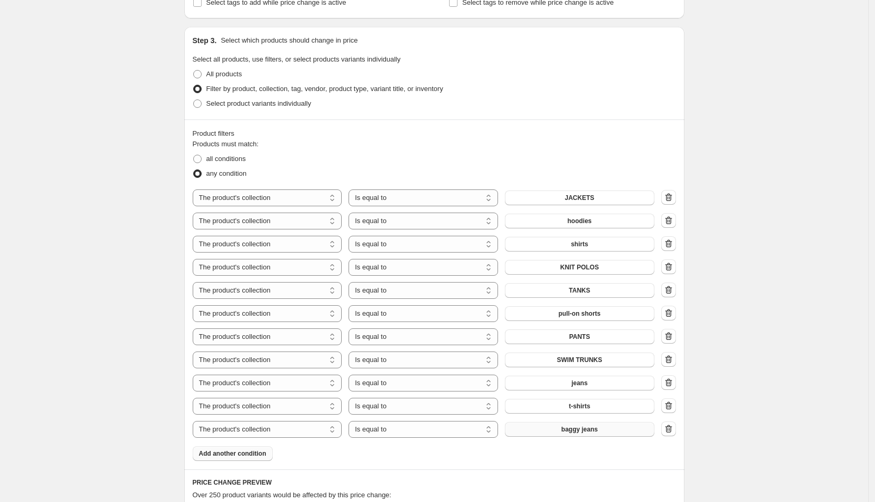
click at [609, 433] on button "baggy jeans" at bounding box center [580, 429] width 150 height 15
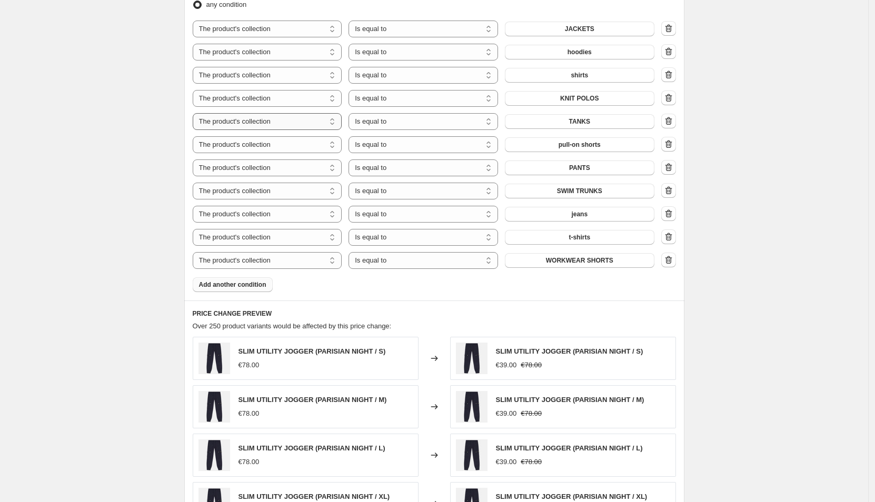
scroll to position [891, 0]
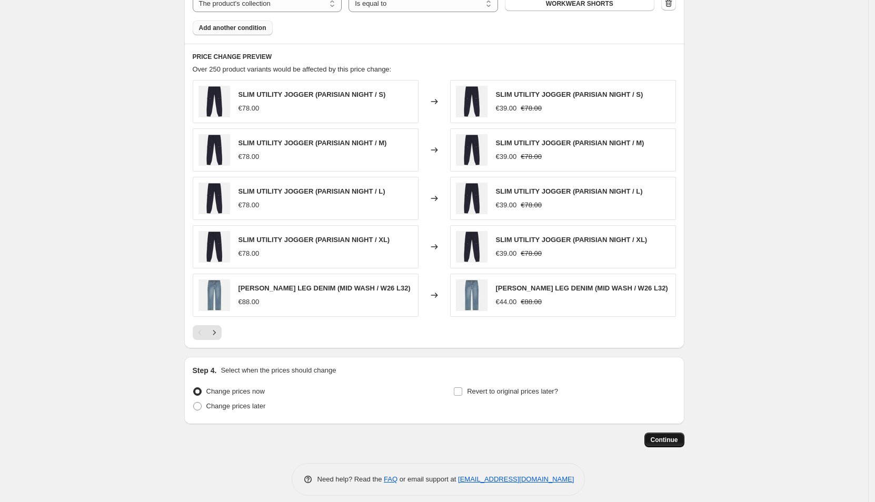
click at [657, 441] on button "Continue" at bounding box center [664, 440] width 40 height 15
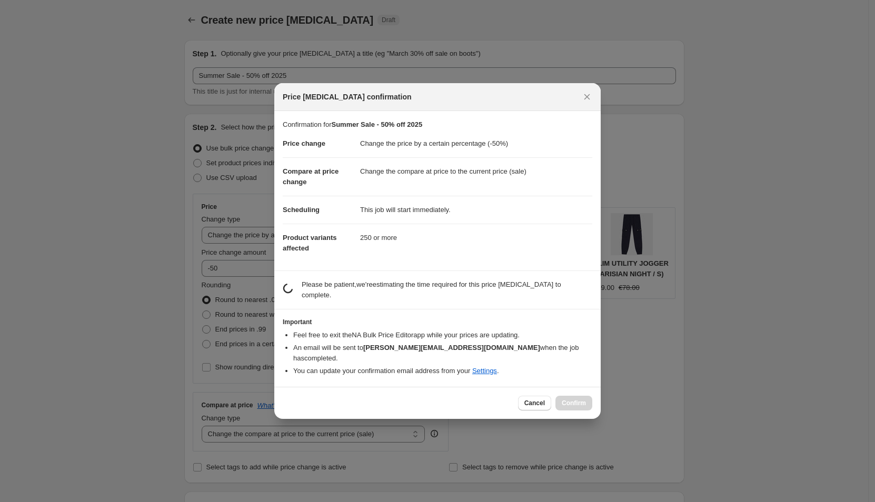
scroll to position [0, 0]
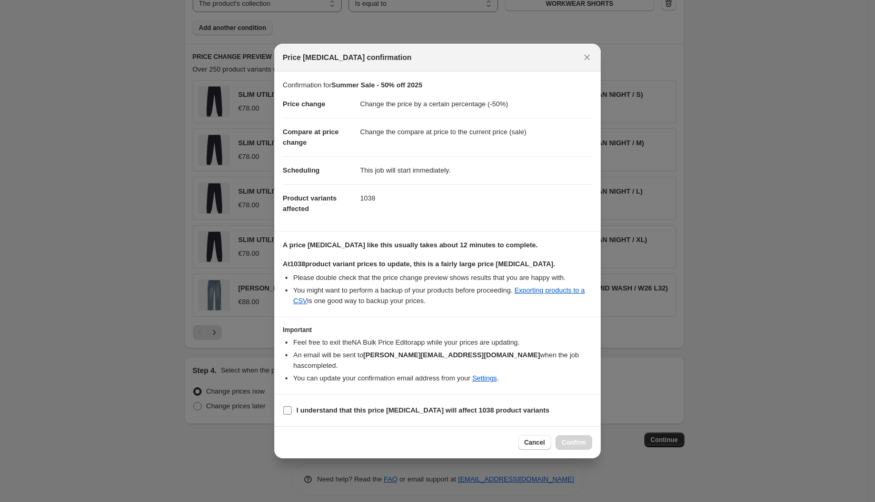
click at [289, 408] on input "I understand that this price [MEDICAL_DATA] will affect 1038 product variants" at bounding box center [287, 410] width 8 height 8
checkbox input "true"
click at [571, 441] on span "Confirm" at bounding box center [574, 443] width 24 height 8
